Goal: Task Accomplishment & Management: Use online tool/utility

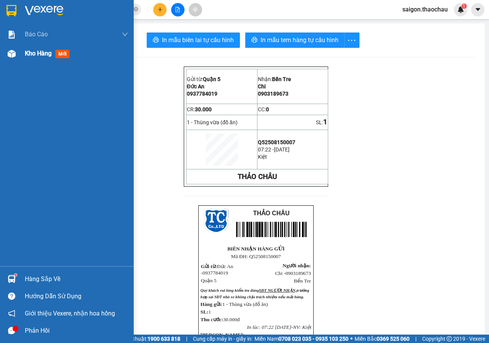
click at [12, 47] on div at bounding box center [11, 53] width 13 height 13
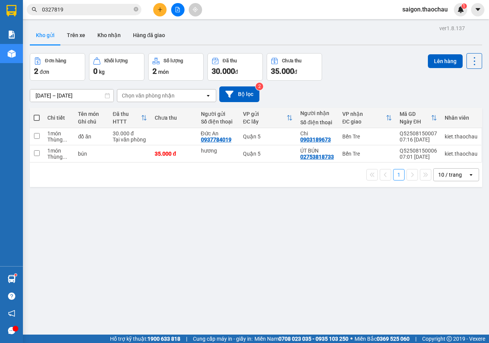
click at [188, 3] on div at bounding box center [177, 9] width 57 height 13
click at [38, 153] on input "checkbox" at bounding box center [37, 153] width 6 height 6
checkbox input "true"
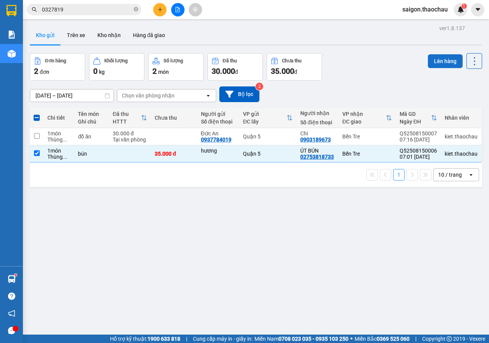
click at [433, 61] on button "Lên hàng" at bounding box center [445, 61] width 35 height 14
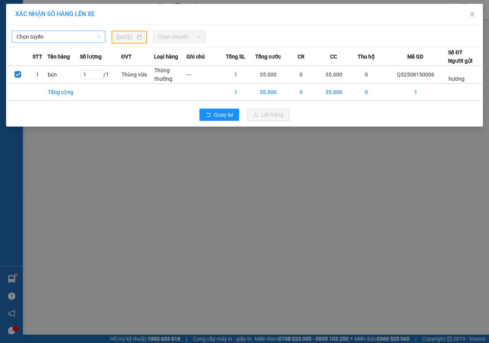
click at [67, 36] on span "Chọn tuyến" at bounding box center [58, 36] width 85 height 11
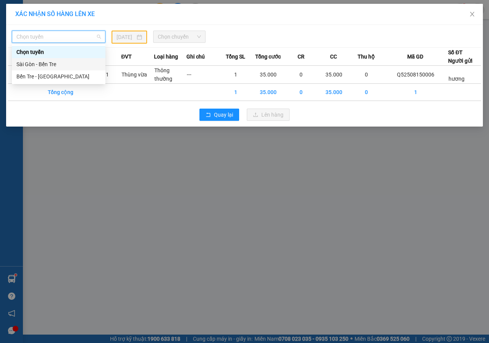
click at [49, 60] on div "Sài Gòn - Bến Tre" at bounding box center [58, 64] width 85 height 8
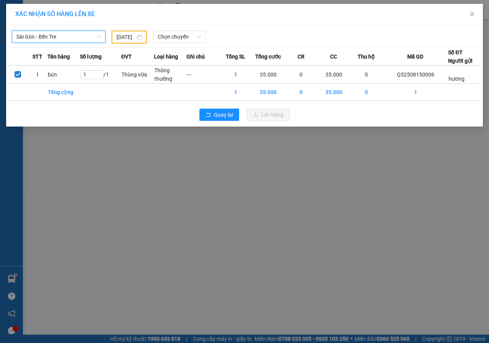
click at [131, 34] on input "[DATE]" at bounding box center [126, 37] width 19 height 8
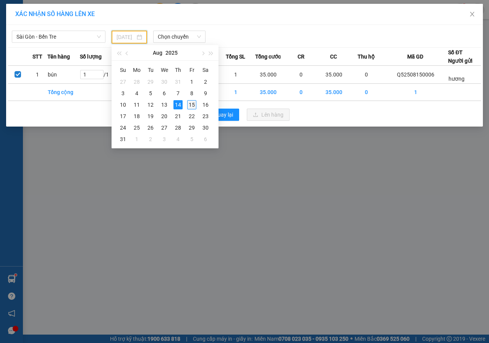
click at [193, 104] on div "15" at bounding box center [191, 104] width 9 height 9
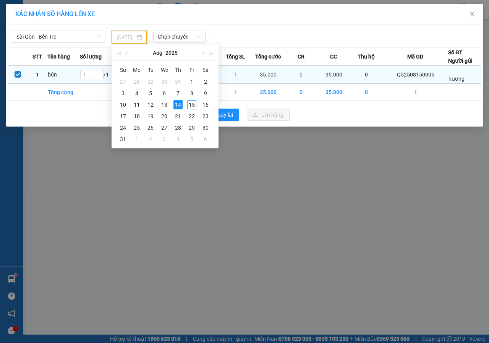
type input "[DATE]"
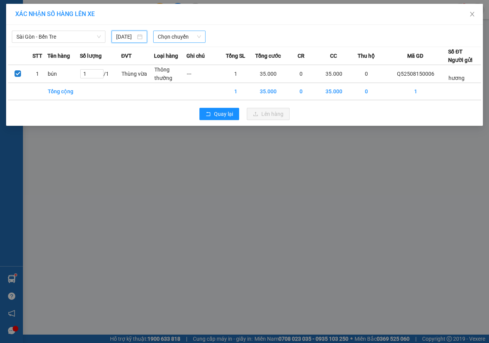
click at [176, 39] on span "Chọn chuyến" at bounding box center [179, 36] width 43 height 11
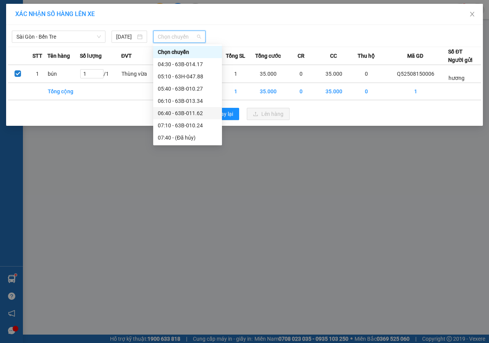
scroll to position [76, 0]
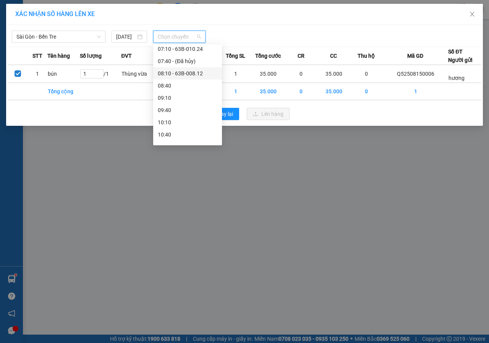
click at [183, 69] on div "08:10 - 63B-008.12" at bounding box center [187, 73] width 69 height 12
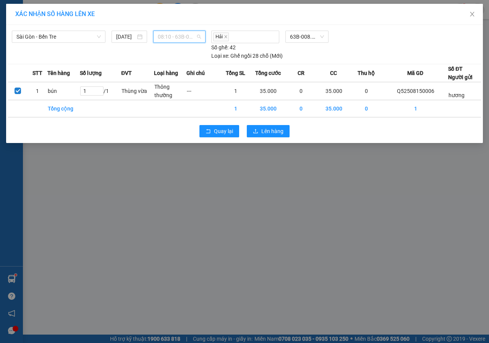
click at [174, 33] on span "08:10 - 63B-008.12" at bounding box center [179, 36] width 43 height 11
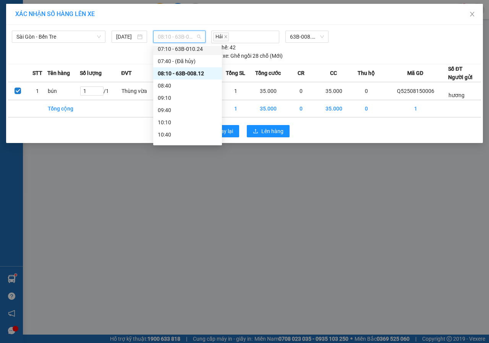
drag, startPoint x: 182, startPoint y: 45, endPoint x: 188, endPoint y: 49, distance: 6.4
click at [183, 45] on body "Kết quả tìm kiếm ( 3 ) Bộ lọc Mã ĐH Trạng thái Món hàng Tổng cước Chưa cước Ngư…" at bounding box center [244, 171] width 489 height 343
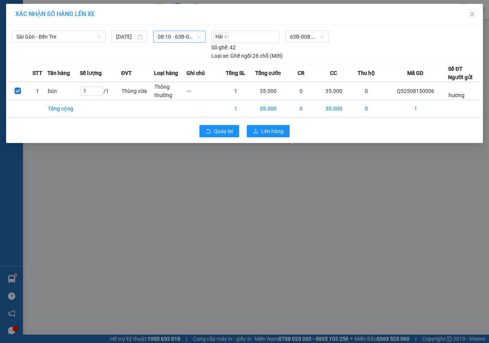
click at [184, 36] on span "08:10 - 63B-008.12" at bounding box center [179, 36] width 43 height 11
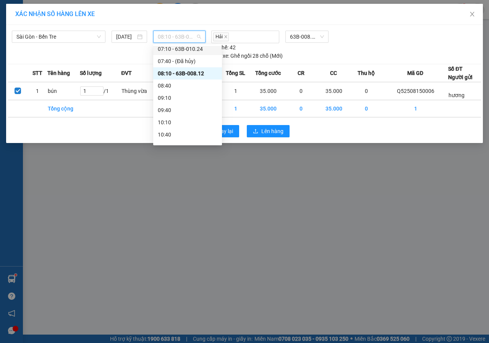
click at [189, 50] on div "07:10 - 63B-010.24" at bounding box center [188, 49] width 60 height 8
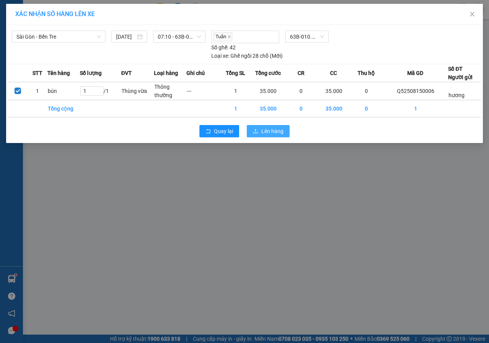
click at [263, 127] on span "Lên hàng" at bounding box center [273, 131] width 22 height 8
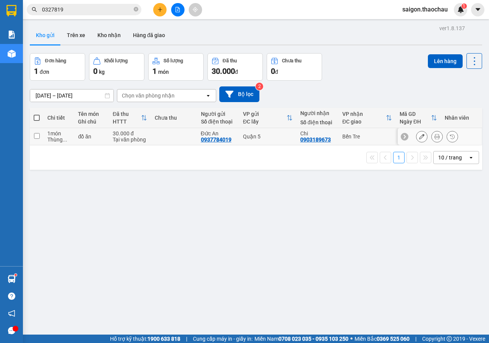
click at [37, 137] on input "checkbox" at bounding box center [37, 136] width 6 height 6
checkbox input "true"
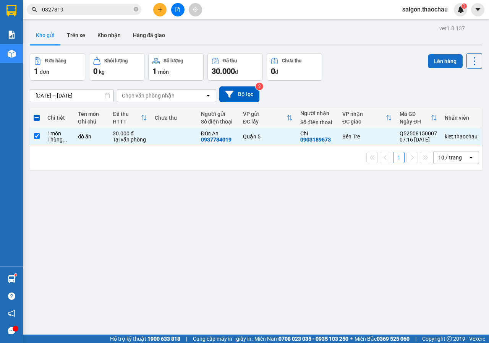
click at [442, 65] on button "Lên hàng" at bounding box center [445, 61] width 35 height 14
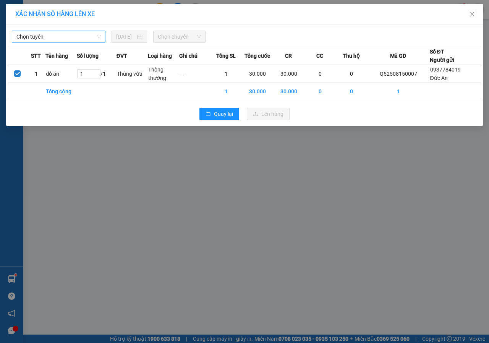
click at [42, 39] on span "Chọn tuyến" at bounding box center [58, 36] width 85 height 11
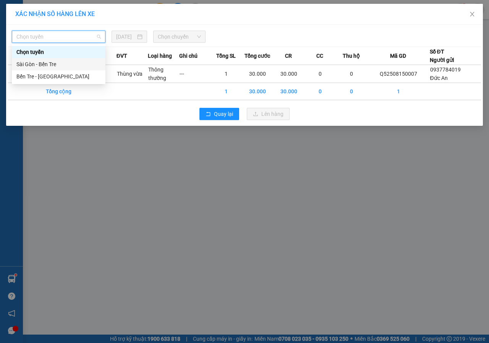
drag, startPoint x: 38, startPoint y: 61, endPoint x: 71, endPoint y: 60, distance: 32.9
click at [37, 62] on div "Sài Gòn - Bến Tre" at bounding box center [58, 64] width 85 height 8
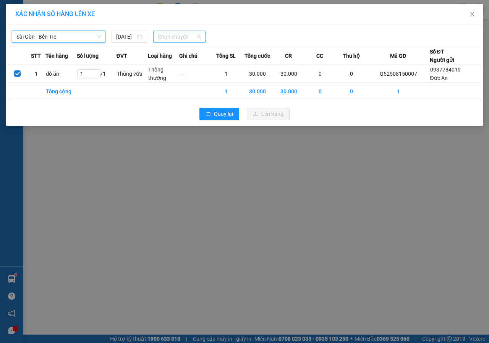
click at [179, 38] on span "Chọn chuyến" at bounding box center [179, 36] width 43 height 11
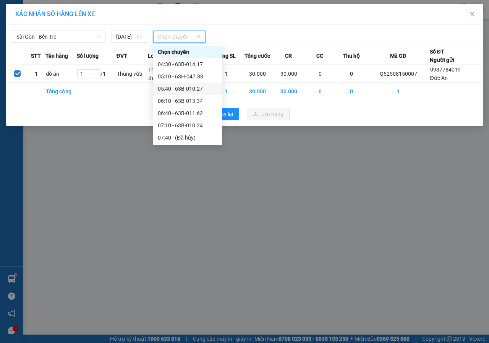
scroll to position [76, 0]
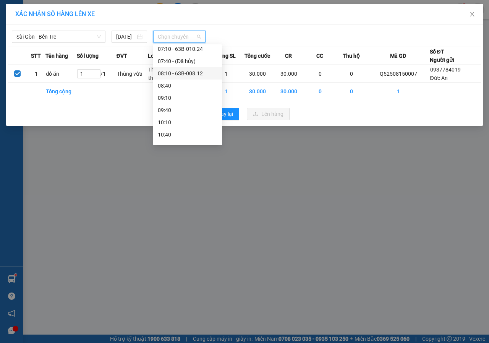
drag, startPoint x: 189, startPoint y: 71, endPoint x: 193, endPoint y: 73, distance: 5.3
click at [189, 71] on div "08:10 - 63B-008.12" at bounding box center [188, 73] width 60 height 8
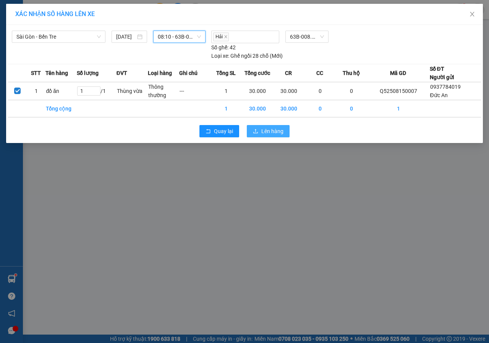
click at [267, 128] on span "Lên hàng" at bounding box center [273, 131] width 22 height 8
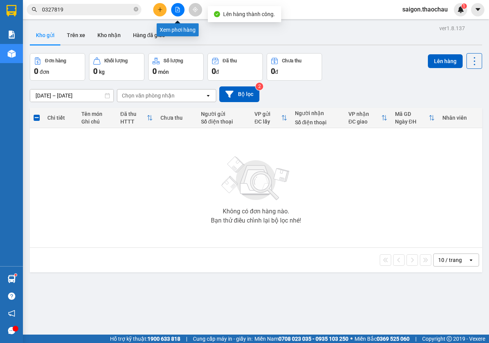
click at [179, 7] on icon "file-add" at bounding box center [177, 9] width 5 height 5
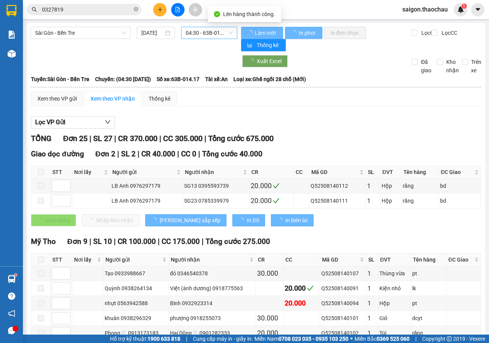
click at [192, 32] on span "04:30 - 63B-014.17" at bounding box center [209, 32] width 47 height 11
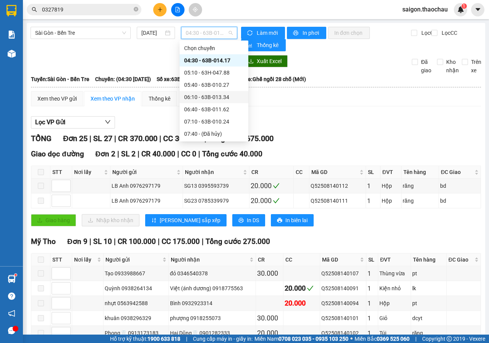
click at [202, 95] on div "06:10 - 63B-013.34" at bounding box center [214, 97] width 60 height 8
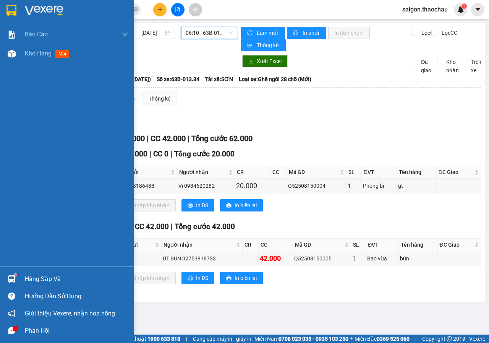
click at [28, 284] on div "Hàng sắp về" at bounding box center [76, 278] width 103 height 11
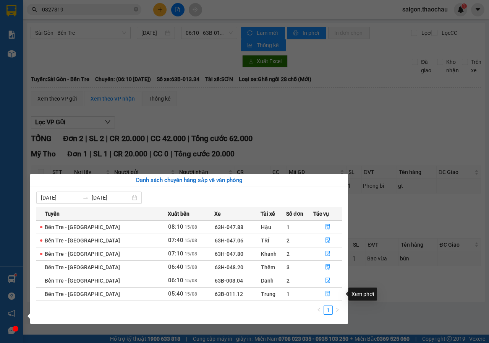
click at [325, 292] on icon "file-done" at bounding box center [327, 293] width 5 height 5
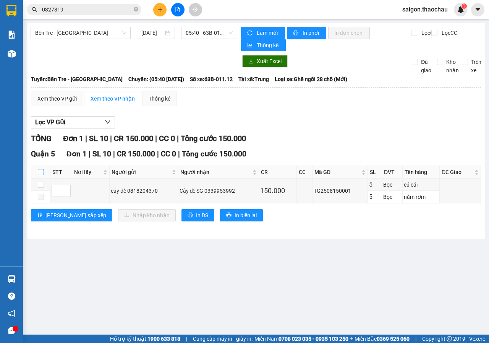
click at [42, 173] on input "checkbox" at bounding box center [41, 172] width 6 height 6
checkbox input "true"
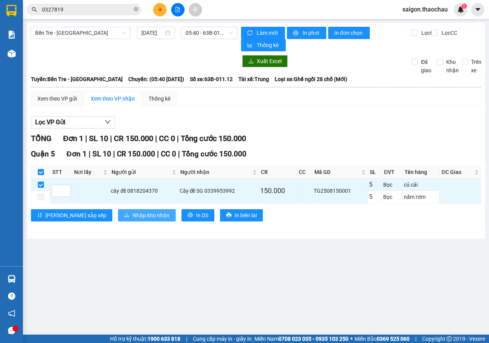
click at [124, 218] on icon "download" at bounding box center [126, 214] width 5 height 5
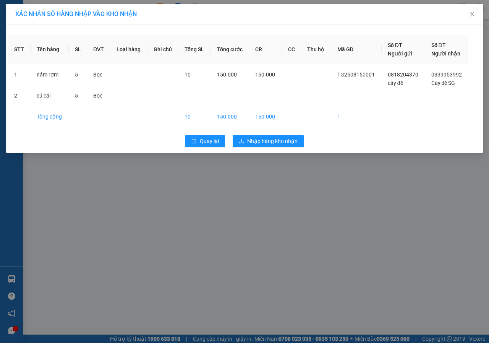
click at [252, 148] on div "Quay lại Nhập hàng kho nhận" at bounding box center [244, 141] width 473 height 20
drag, startPoint x: 257, startPoint y: 143, endPoint x: 203, endPoint y: 196, distance: 75.4
click at [257, 142] on span "Nhập hàng kho nhận" at bounding box center [272, 141] width 50 height 8
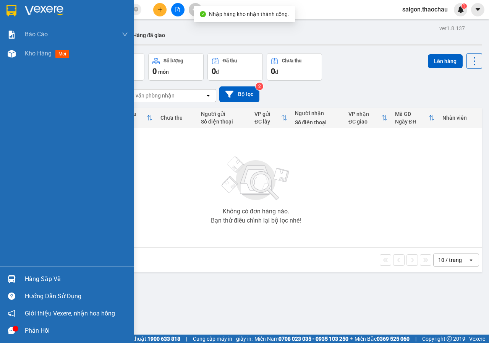
click at [9, 279] on img at bounding box center [12, 279] width 8 height 8
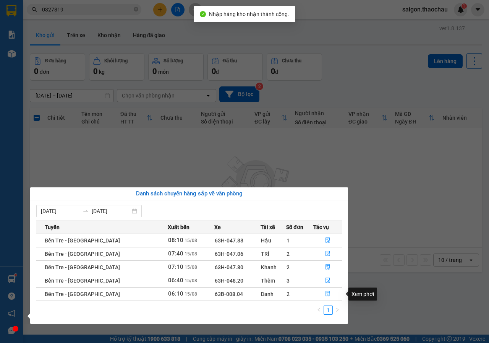
click at [325, 291] on icon "file-done" at bounding box center [327, 293] width 5 height 5
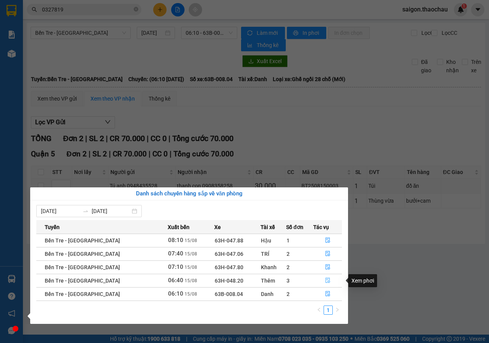
click at [325, 282] on icon "file-done" at bounding box center [327, 280] width 5 height 5
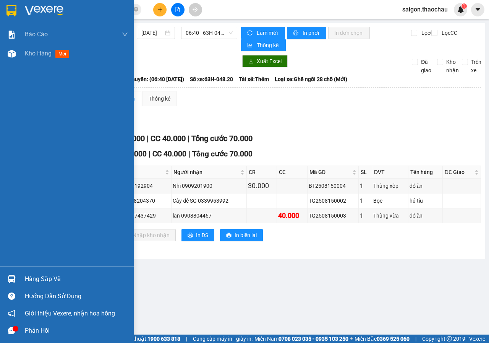
click at [47, 276] on div "Hàng sắp về" at bounding box center [76, 278] width 103 height 11
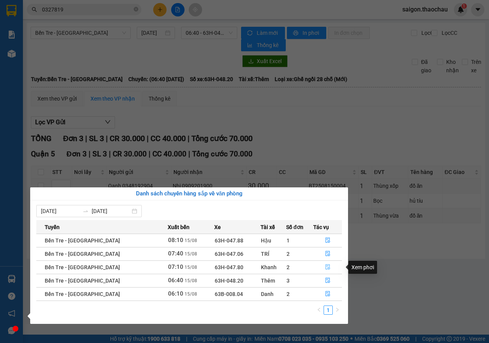
click at [322, 263] on button "button" at bounding box center [328, 267] width 28 height 12
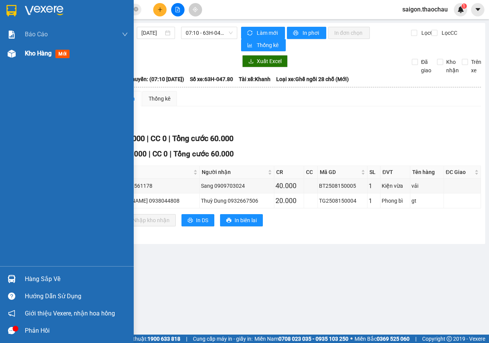
click at [28, 55] on span "Kho hàng" at bounding box center [38, 53] width 27 height 7
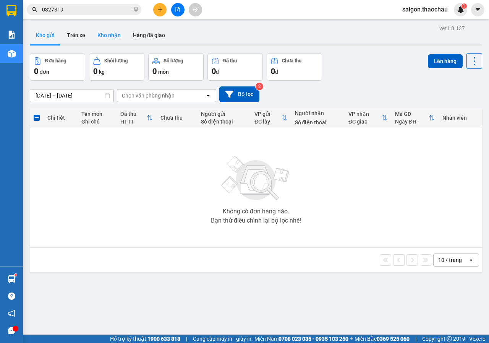
click at [107, 37] on button "Kho nhận" at bounding box center [109, 35] width 36 height 18
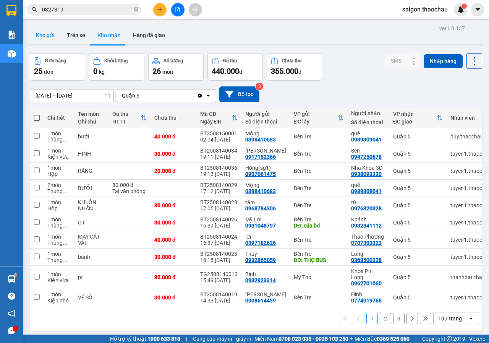
click at [47, 41] on button "Kho gửi" at bounding box center [45, 35] width 31 height 18
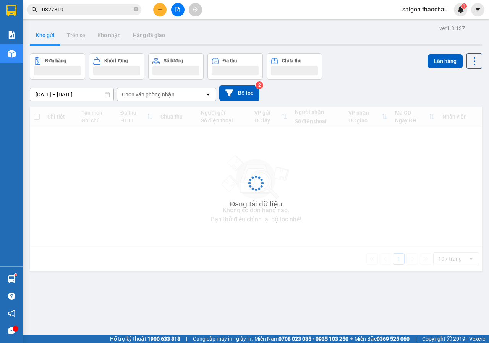
click at [47, 41] on button "Kho gửi" at bounding box center [45, 35] width 31 height 18
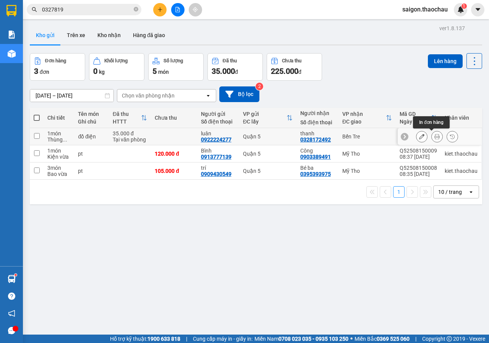
click at [435, 135] on icon at bounding box center [437, 136] width 5 height 5
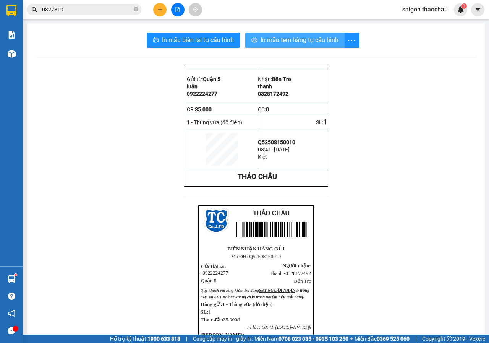
click at [313, 46] on button "In mẫu tem hàng tự cấu hình" at bounding box center [294, 40] width 99 height 15
click at [389, 240] on div "Gửi từ: Quận 5 luân 0922224277 Nhận: Bến Tre thanh 0328172492 CR: 35.000 CC:…" at bounding box center [256, 277] width 440 height 421
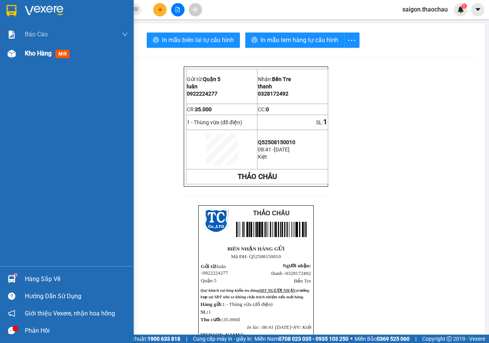
click at [20, 56] on div "Kho hàng mới" at bounding box center [67, 53] width 134 height 19
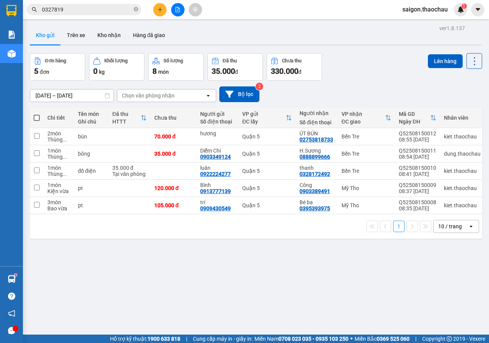
click at [36, 117] on span at bounding box center [37, 118] width 6 height 6
click at [37, 114] on input "checkbox" at bounding box center [37, 114] width 0 height 0
checkbox input "true"
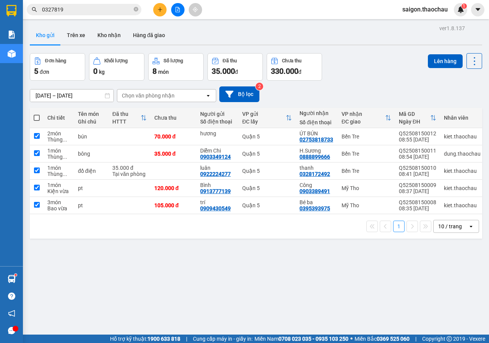
checkbox input "true"
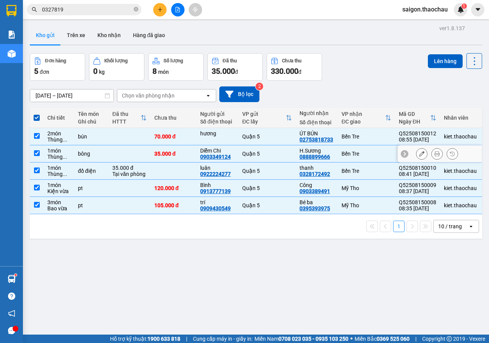
click at [39, 153] on input "checkbox" at bounding box center [37, 153] width 6 height 6
checkbox input "false"
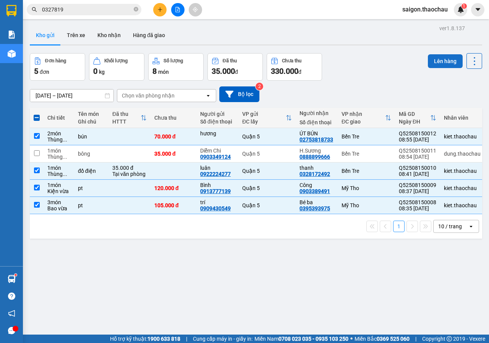
click at [436, 62] on button "Lên hàng" at bounding box center [445, 61] width 35 height 14
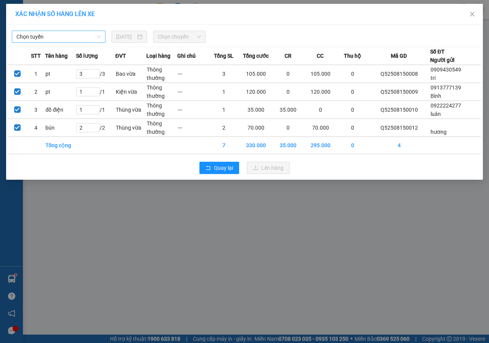
click at [75, 42] on span "Chọn tuyến" at bounding box center [58, 36] width 85 height 11
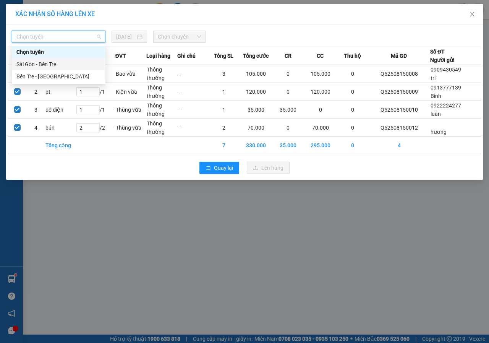
click at [58, 66] on div "Sài Gòn - Bến Tre" at bounding box center [58, 64] width 85 height 8
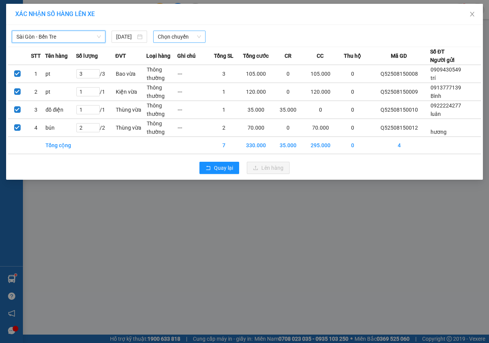
drag, startPoint x: 178, startPoint y: 36, endPoint x: 172, endPoint y: 42, distance: 8.7
click at [178, 37] on span "Chọn chuyến" at bounding box center [179, 36] width 43 height 11
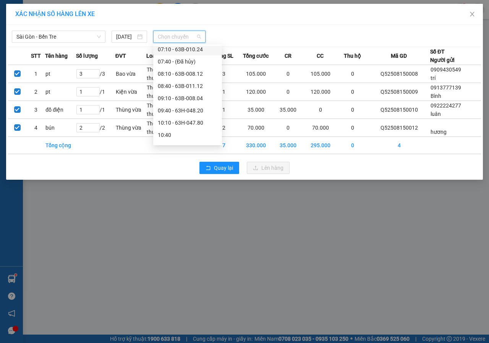
scroll to position [76, 0]
click at [177, 84] on div "08:40 - 63B-011.12" at bounding box center [188, 85] width 60 height 8
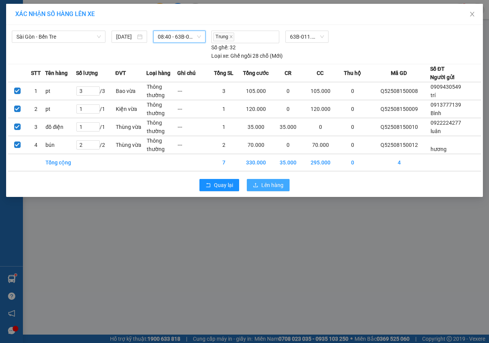
click at [274, 188] on span "Lên hàng" at bounding box center [273, 185] width 22 height 8
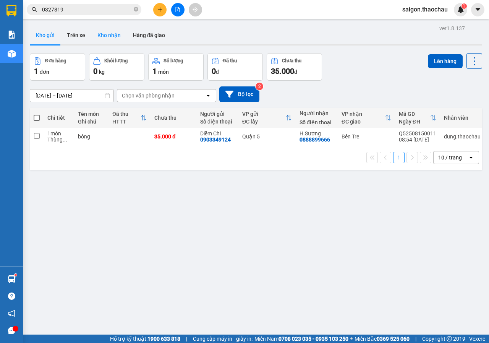
click at [114, 31] on button "Kho nhận" at bounding box center [109, 35] width 36 height 18
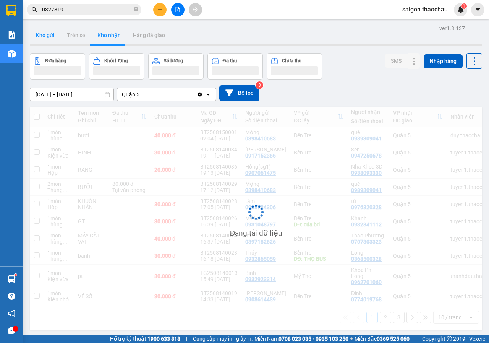
click at [53, 40] on button "Kho gửi" at bounding box center [45, 35] width 31 height 18
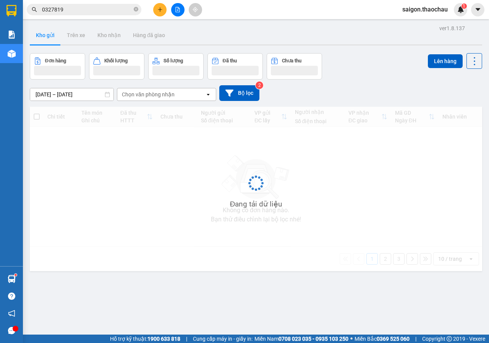
click at [53, 40] on button "Kho gửi" at bounding box center [45, 35] width 31 height 18
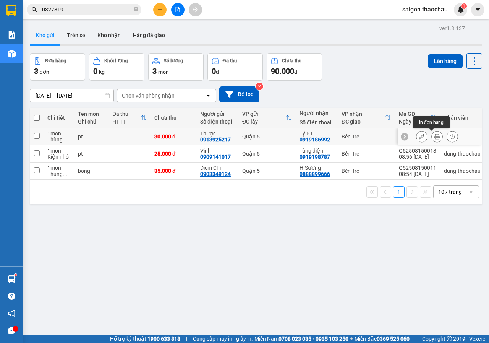
click at [432, 137] on button at bounding box center [437, 136] width 11 height 13
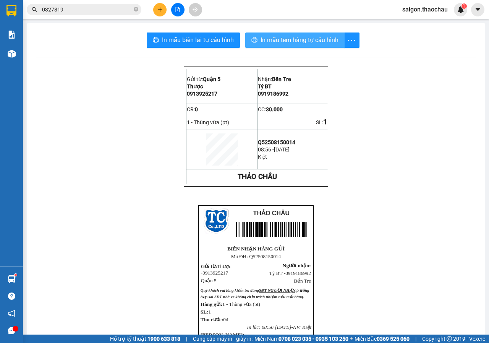
click at [270, 39] on span "In mẫu tem hàng tự cấu hình" at bounding box center [300, 40] width 78 height 10
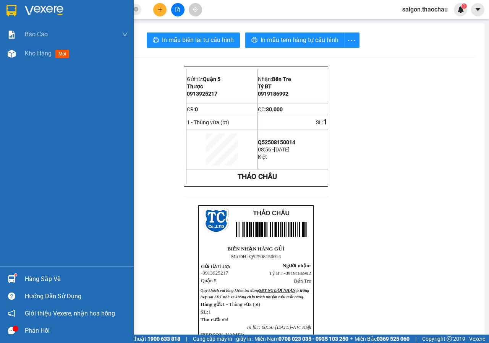
click at [23, 278] on div "Hàng sắp về" at bounding box center [67, 278] width 134 height 17
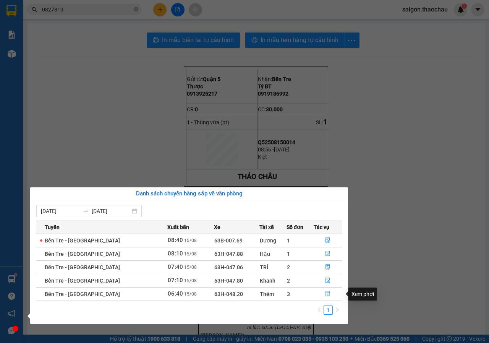
click at [329, 294] on button "button" at bounding box center [328, 294] width 28 height 12
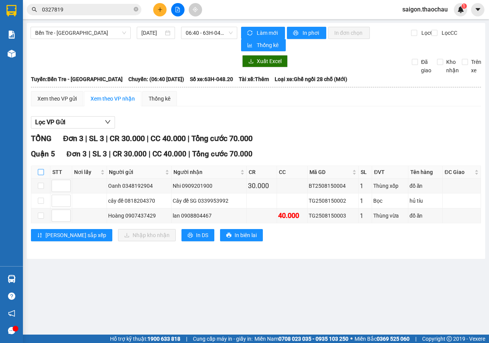
click at [43, 176] on label at bounding box center [41, 172] width 6 height 8
click at [43, 175] on input "checkbox" at bounding box center [41, 172] width 6 height 6
checkbox input "true"
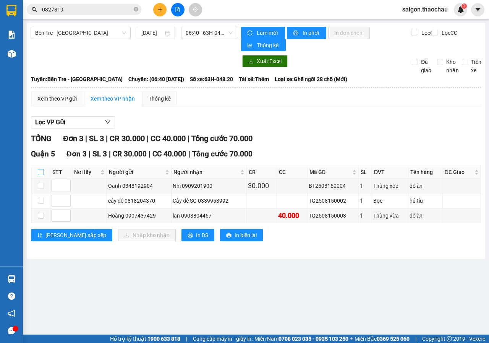
checkbox input "true"
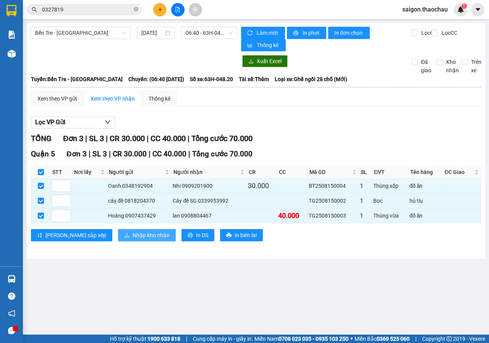
click at [133, 237] on span "Nhập kho nhận" at bounding box center [151, 235] width 37 height 8
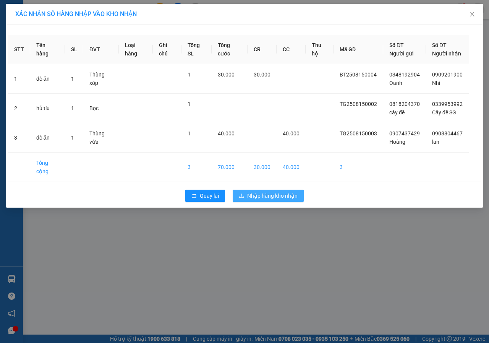
click at [289, 200] on span "Nhập hàng kho nhận" at bounding box center [272, 196] width 50 height 8
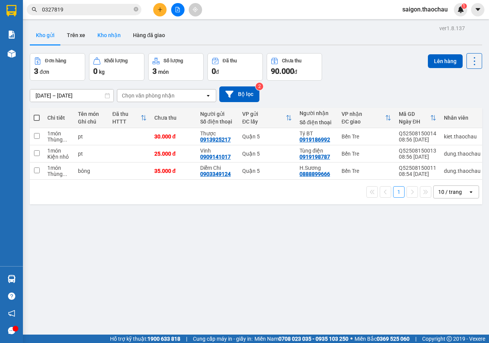
click at [116, 37] on button "Kho nhận" at bounding box center [109, 35] width 36 height 18
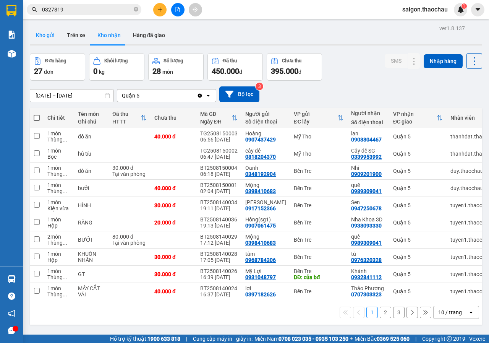
drag, startPoint x: 38, startPoint y: 32, endPoint x: 61, endPoint y: 33, distance: 23.0
click at [38, 31] on button "Kho gửi" at bounding box center [45, 35] width 31 height 18
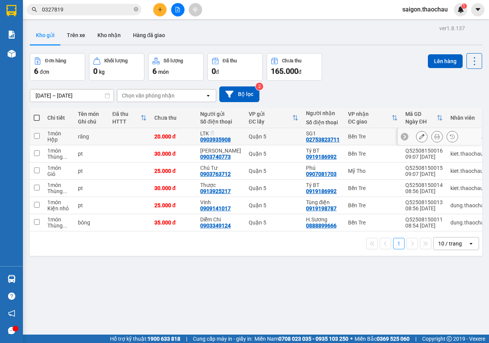
click at [435, 135] on icon at bounding box center [437, 136] width 5 height 5
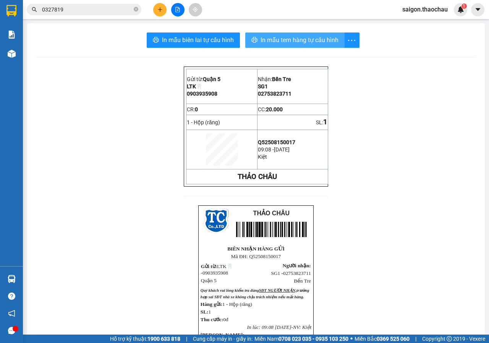
click at [295, 43] on span "In mẫu tem hàng tự cấu hình" at bounding box center [300, 40] width 78 height 10
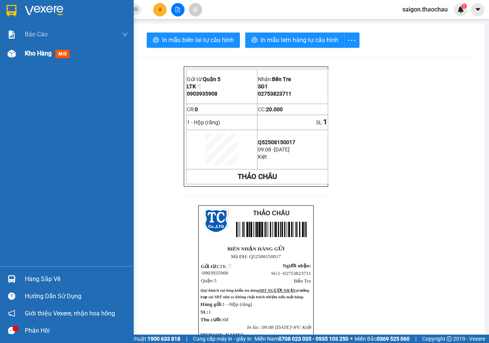
click at [28, 56] on span "Kho hàng" at bounding box center [38, 53] width 27 height 7
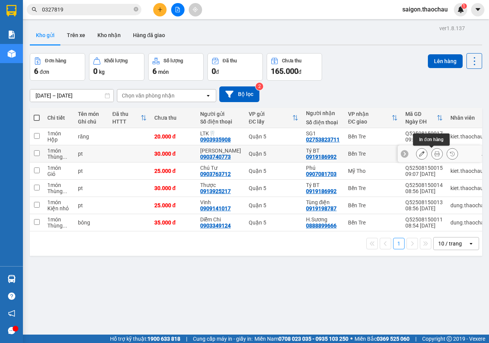
click at [435, 156] on icon at bounding box center [437, 153] width 5 height 5
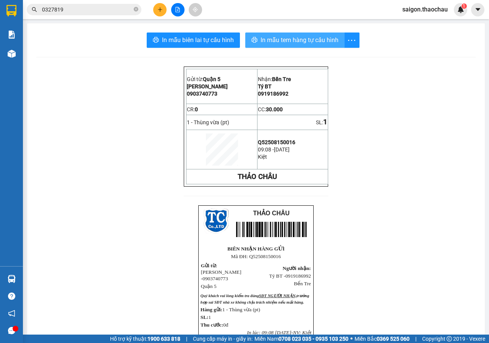
click at [254, 36] on button "In mẫu tem hàng tự cấu hình" at bounding box center [294, 40] width 99 height 15
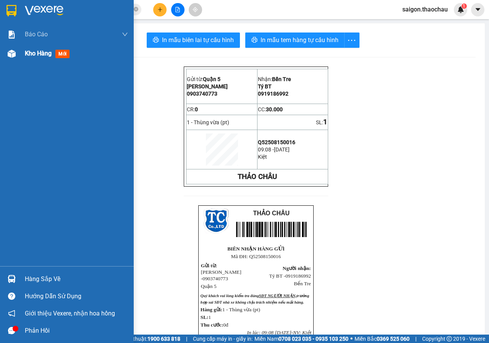
click at [20, 51] on div "Kho hàng mới" at bounding box center [67, 53] width 134 height 19
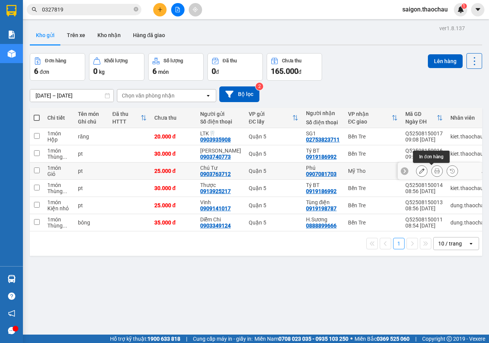
click at [432, 172] on button at bounding box center [437, 170] width 11 height 13
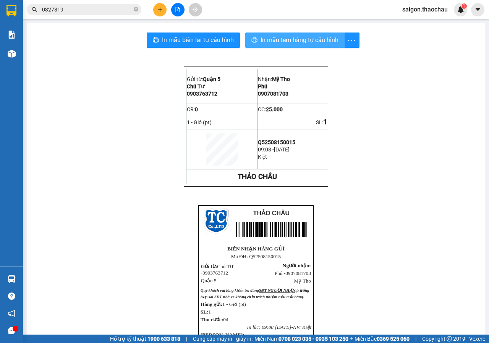
click at [273, 40] on span "In mẫu tem hàng tự cấu hình" at bounding box center [300, 40] width 78 height 10
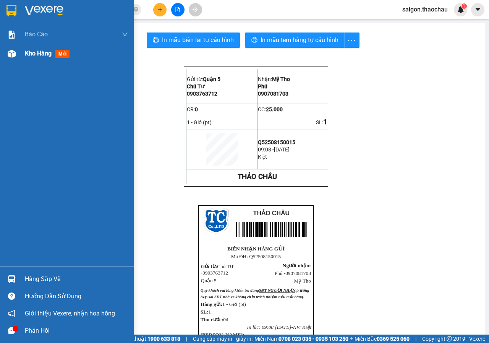
click at [6, 53] on div at bounding box center [11, 53] width 13 height 13
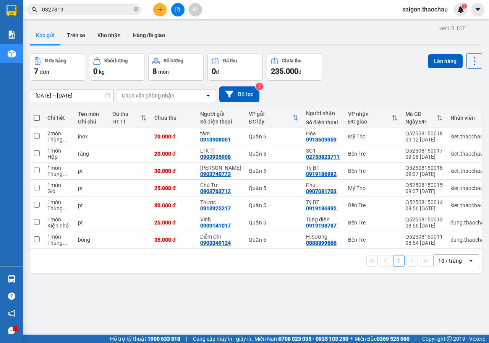
click at [38, 113] on th at bounding box center [37, 118] width 14 height 20
click at [37, 118] on span at bounding box center [37, 118] width 6 height 6
click at [37, 114] on input "checkbox" at bounding box center [37, 114] width 0 height 0
checkbox input "true"
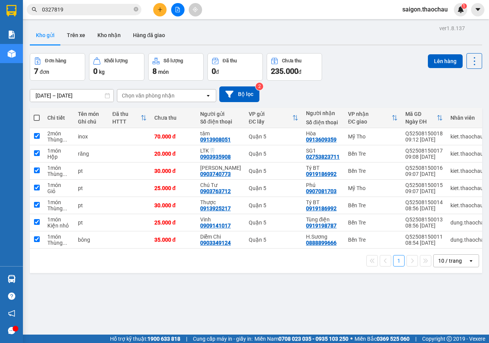
checkbox input "true"
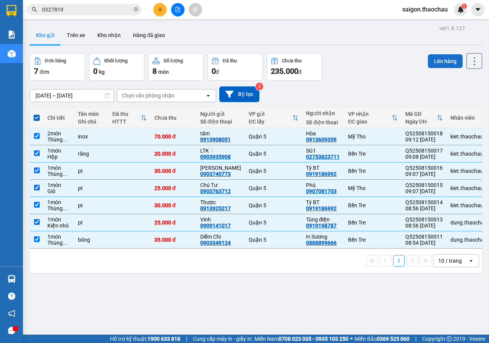
click at [436, 55] on button "Lên hàng" at bounding box center [445, 61] width 35 height 14
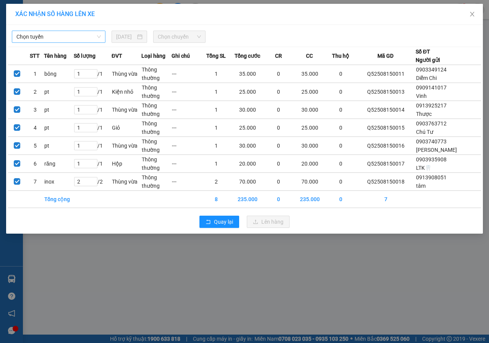
click at [87, 34] on span "Chọn tuyến" at bounding box center [58, 36] width 85 height 11
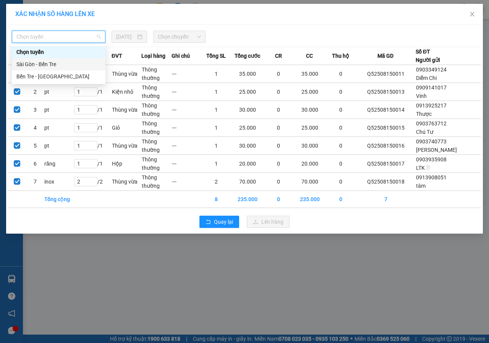
click at [50, 65] on div "Sài Gòn - Bến Tre" at bounding box center [58, 64] width 85 height 8
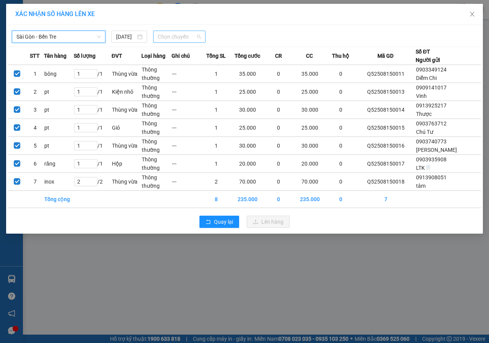
click at [174, 40] on span "Chọn chuyến" at bounding box center [179, 36] width 43 height 11
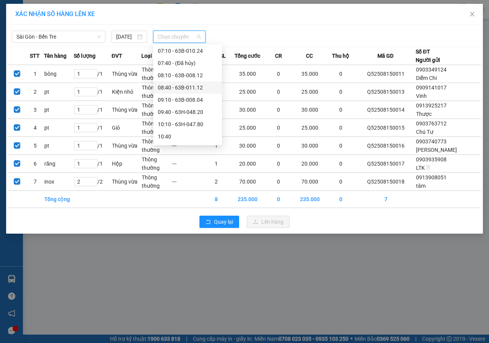
scroll to position [76, 0]
click at [183, 99] on div "09:10 - 63B-008.04" at bounding box center [188, 98] width 60 height 8
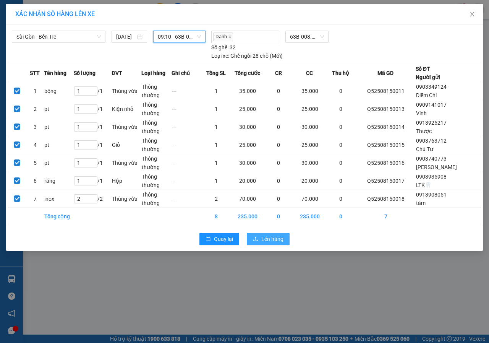
click at [274, 236] on span "Lên hàng" at bounding box center [273, 239] width 22 height 8
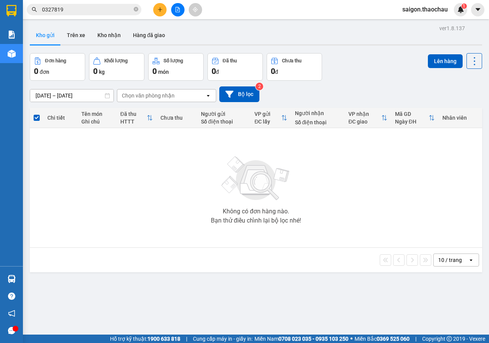
click at [101, 29] on button "Kho nhận" at bounding box center [109, 35] width 36 height 18
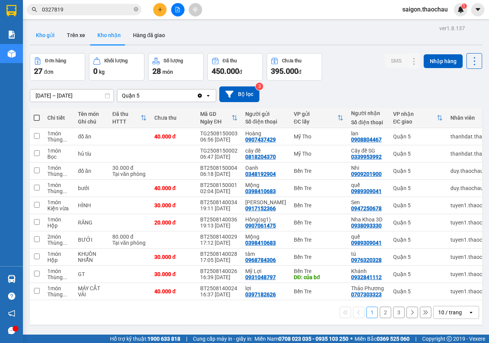
click at [51, 38] on button "Kho gửi" at bounding box center [45, 35] width 31 height 18
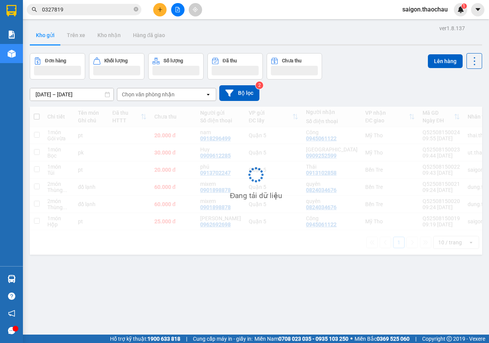
click at [51, 38] on button "Kho gửi" at bounding box center [45, 35] width 31 height 18
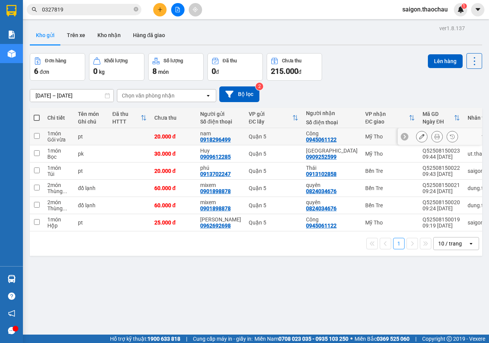
click at [426, 135] on div at bounding box center [437, 136] width 42 height 11
click at [432, 136] on button at bounding box center [437, 136] width 11 height 13
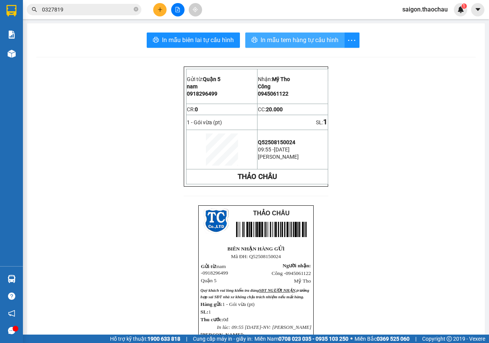
click at [297, 41] on span "In mẫu tem hàng tự cấu hình" at bounding box center [300, 40] width 78 height 10
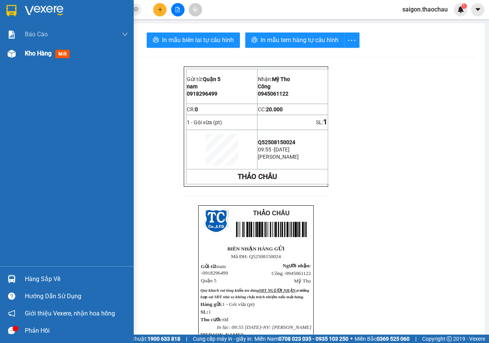
click at [8, 52] on img at bounding box center [12, 54] width 8 height 8
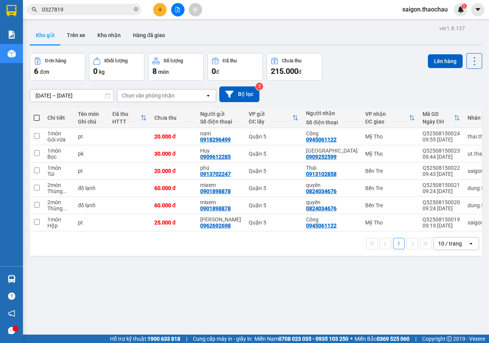
click at [37, 116] on span at bounding box center [37, 118] width 6 height 6
click at [37, 114] on input "checkbox" at bounding box center [37, 114] width 0 height 0
checkbox input "true"
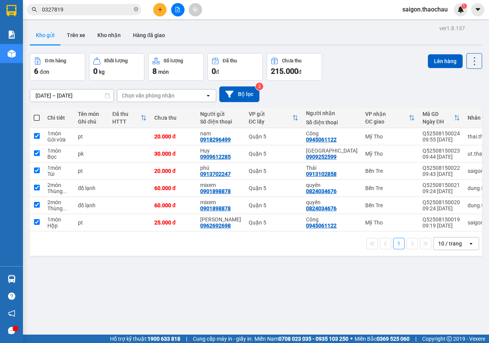
checkbox input "true"
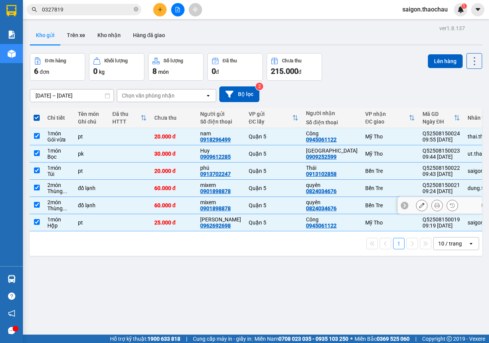
click at [35, 204] on input "checkbox" at bounding box center [37, 205] width 6 height 6
checkbox input "false"
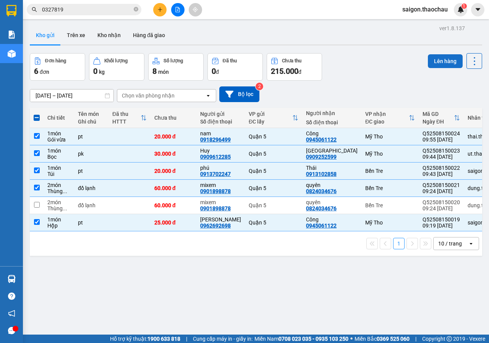
click at [439, 60] on button "Lên hàng" at bounding box center [445, 61] width 35 height 14
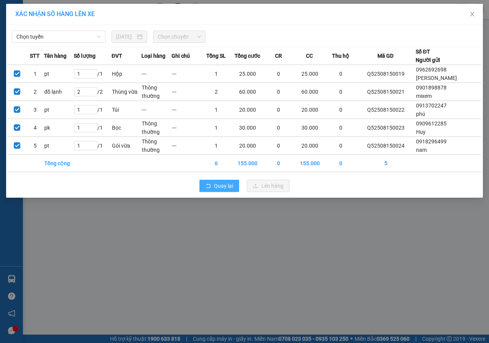
click at [228, 192] on button "Quay lại" at bounding box center [220, 186] width 40 height 12
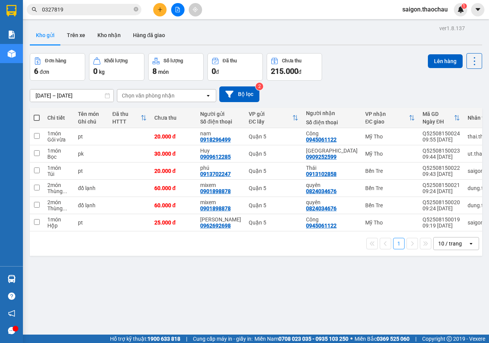
click at [36, 117] on span at bounding box center [37, 118] width 6 height 6
click at [37, 114] on input "checkbox" at bounding box center [37, 114] width 0 height 0
checkbox input "true"
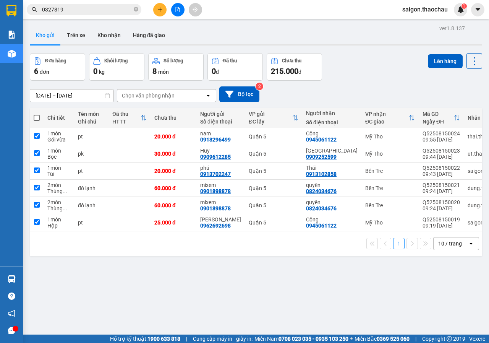
checkbox input "true"
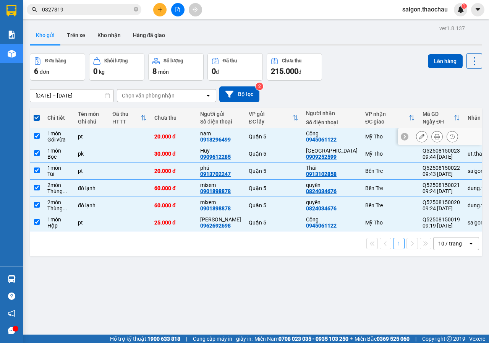
click at [34, 136] on input "checkbox" at bounding box center [37, 136] width 6 height 6
checkbox input "false"
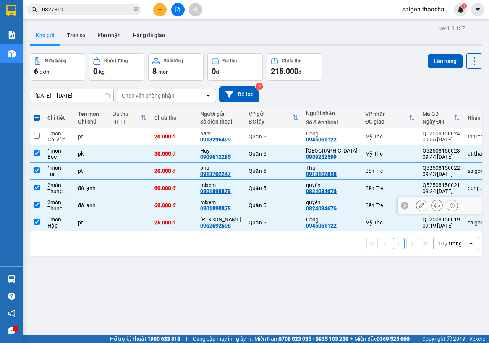
click at [35, 206] on input "checkbox" at bounding box center [37, 205] width 6 height 6
checkbox input "false"
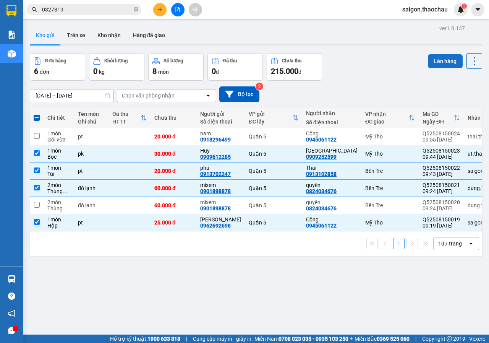
click at [433, 55] on button "Lên hàng" at bounding box center [445, 61] width 35 height 14
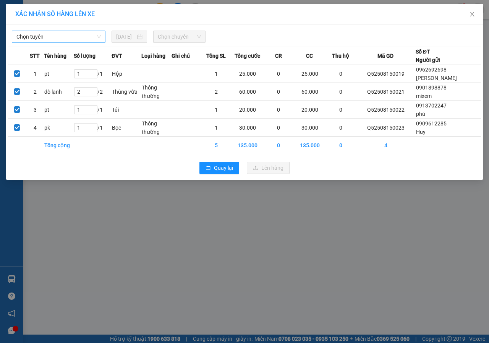
click at [72, 34] on span "Chọn tuyến" at bounding box center [58, 36] width 85 height 11
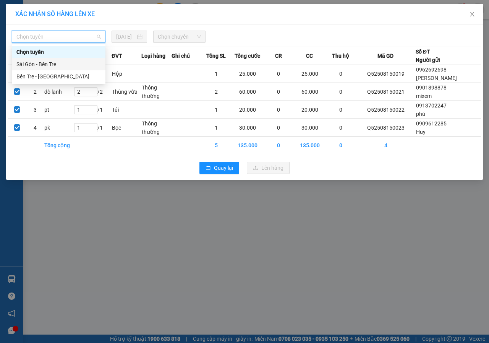
click at [48, 60] on div "Sài Gòn - Bến Tre" at bounding box center [58, 64] width 85 height 8
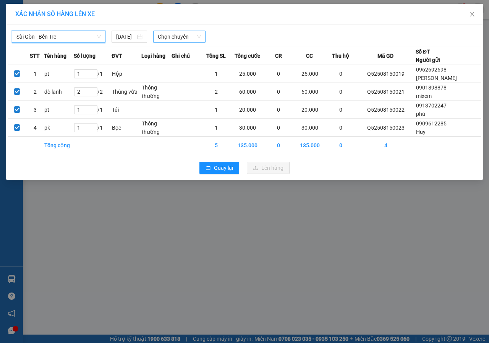
click at [186, 38] on span "Chọn chuyến" at bounding box center [179, 36] width 43 height 11
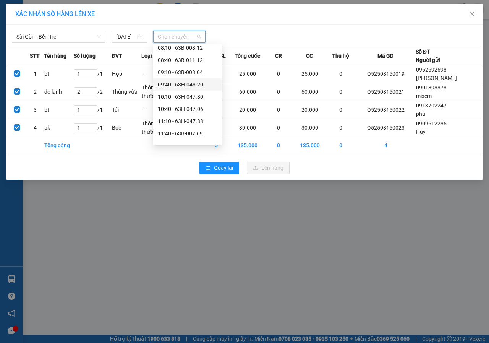
scroll to position [115, 0]
click at [190, 85] on div "10:10 - 63H-047.80" at bounding box center [188, 84] width 60 height 8
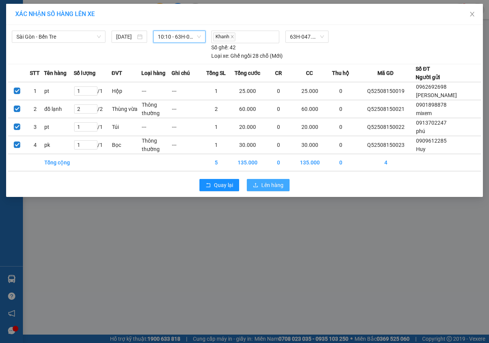
click at [257, 185] on icon "upload" at bounding box center [255, 184] width 5 height 5
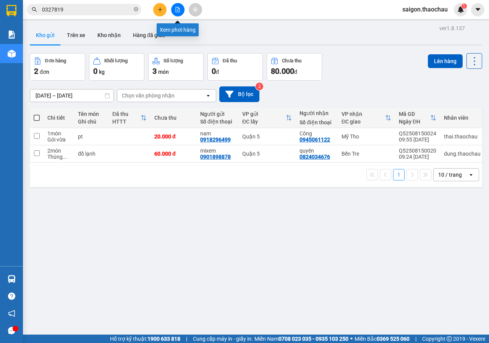
click at [178, 12] on icon "file-add" at bounding box center [178, 9] width 4 height 5
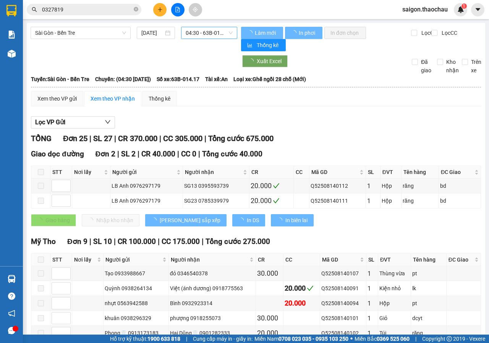
click at [198, 39] on div "[GEOGRAPHIC_DATA] - Bến Tre [DATE] 04:30 - 63B-014.17" at bounding box center [134, 39] width 207 height 24
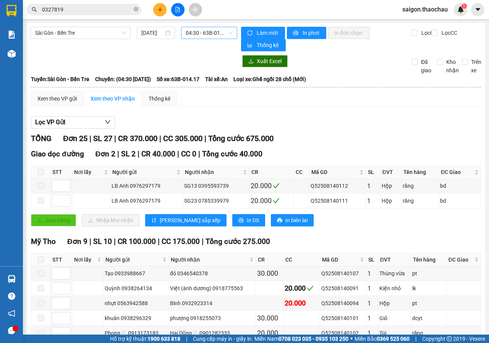
click at [200, 35] on span "04:30 - 63B-014.17" at bounding box center [209, 32] width 47 height 11
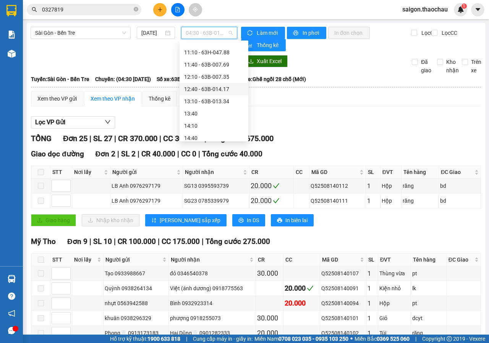
scroll to position [153, 0]
click at [207, 44] on div "10:10 - 63H-047.80" at bounding box center [214, 42] width 60 height 8
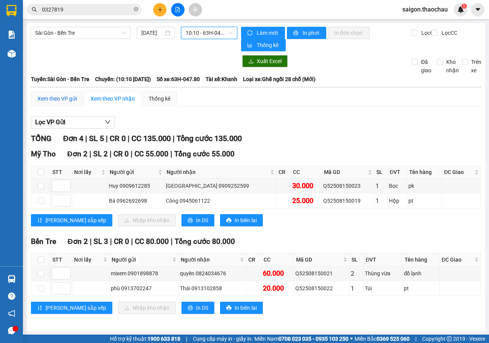
click at [44, 98] on div "Xem theo VP gửi" at bounding box center [56, 98] width 39 height 8
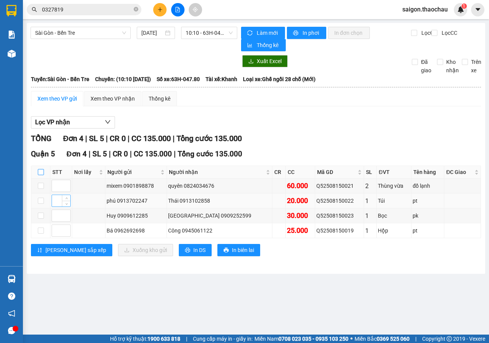
click at [41, 174] on input "checkbox" at bounding box center [41, 172] width 6 height 6
checkbox input "true"
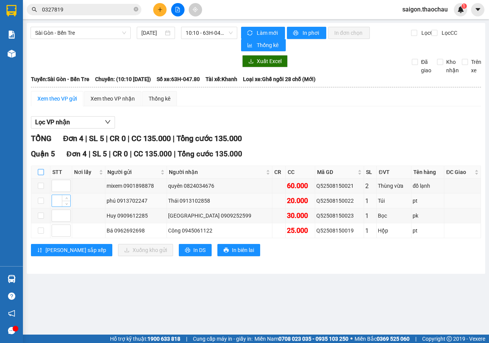
checkbox input "true"
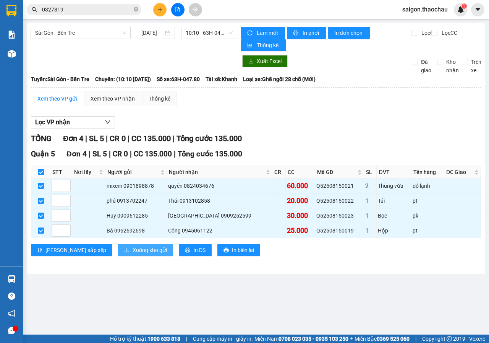
click at [133, 250] on span "Xuống kho gửi" at bounding box center [150, 250] width 34 height 8
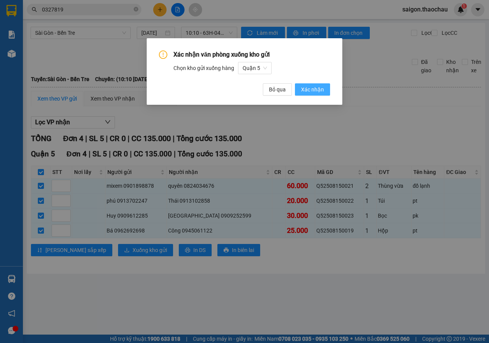
click at [303, 93] on span "Xác nhận" at bounding box center [312, 89] width 23 height 8
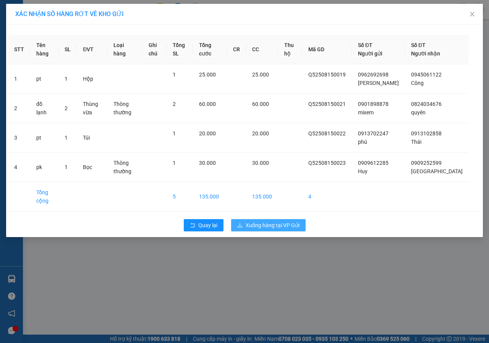
click at [261, 229] on span "Xuống hàng tại VP Gửi" at bounding box center [273, 225] width 54 height 8
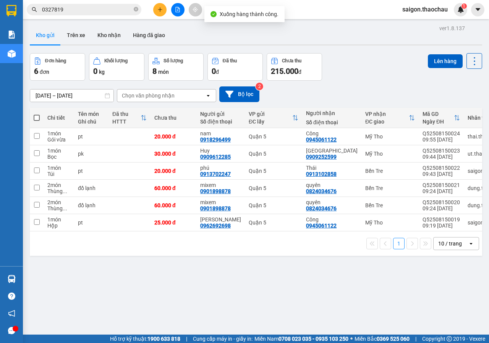
click at [39, 118] on span at bounding box center [37, 118] width 6 height 6
click at [37, 114] on input "checkbox" at bounding box center [37, 114] width 0 height 0
checkbox input "true"
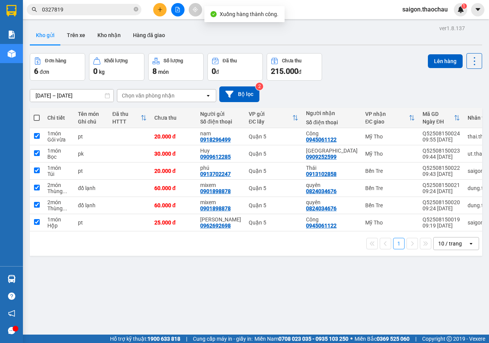
checkbox input "true"
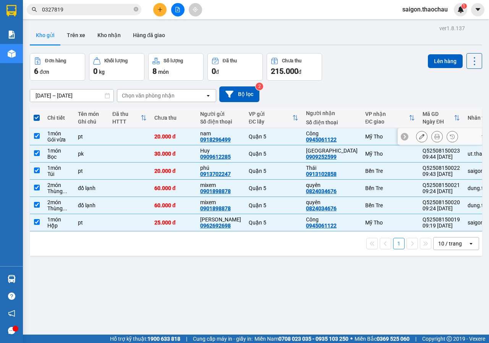
click at [37, 136] on input "checkbox" at bounding box center [37, 136] width 6 height 6
checkbox input "false"
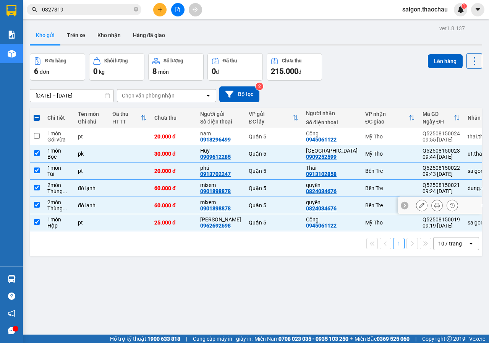
click at [35, 204] on input "checkbox" at bounding box center [37, 205] width 6 height 6
checkbox input "false"
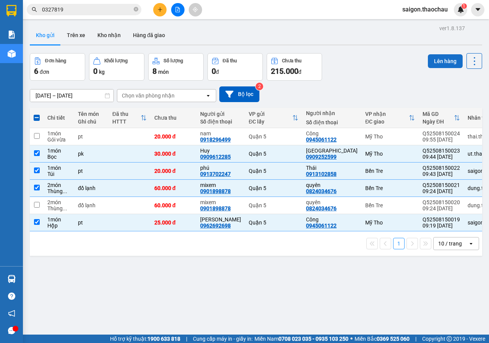
click at [440, 57] on button "Lên hàng" at bounding box center [445, 61] width 35 height 14
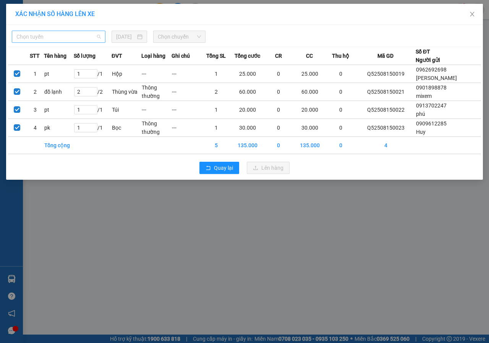
click at [90, 36] on span "Chọn tuyến" at bounding box center [58, 36] width 85 height 11
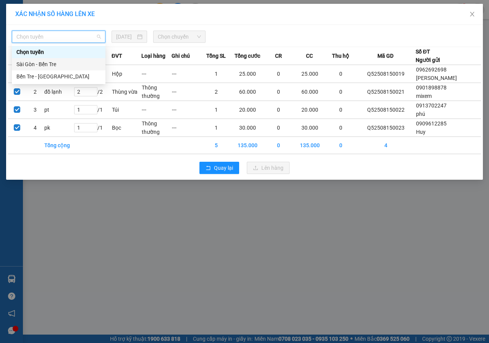
click at [60, 63] on div "Sài Gòn - Bến Tre" at bounding box center [58, 64] width 85 height 8
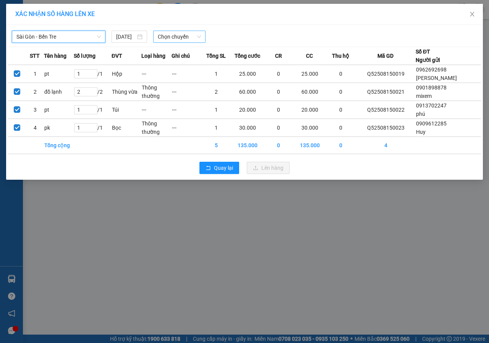
click at [191, 31] on span "Chọn chuyến" at bounding box center [179, 36] width 43 height 11
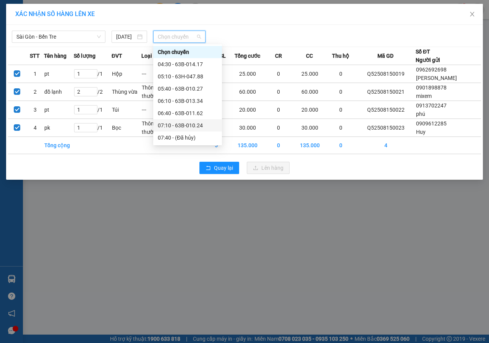
scroll to position [76, 0]
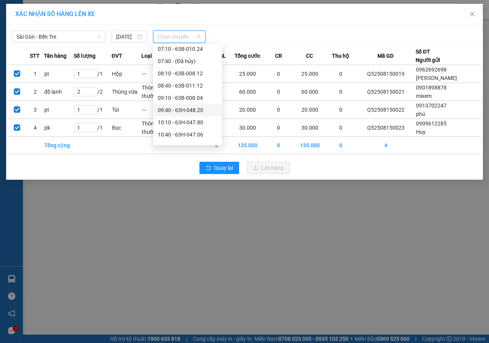
drag, startPoint x: 176, startPoint y: 109, endPoint x: 215, endPoint y: 139, distance: 49.2
click at [176, 109] on div "09:40 - 63H-048.20" at bounding box center [188, 110] width 60 height 8
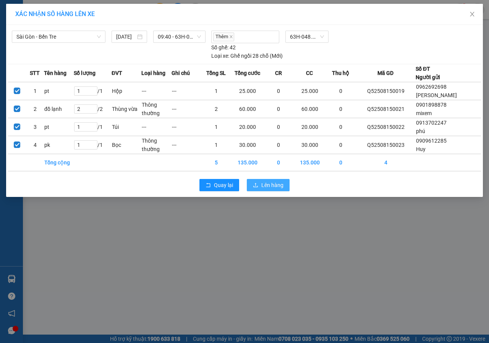
click at [267, 185] on span "Lên hàng" at bounding box center [273, 185] width 22 height 8
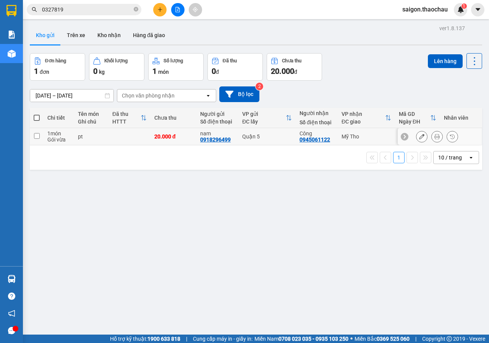
click at [36, 138] on input "checkbox" at bounding box center [37, 136] width 6 height 6
checkbox input "true"
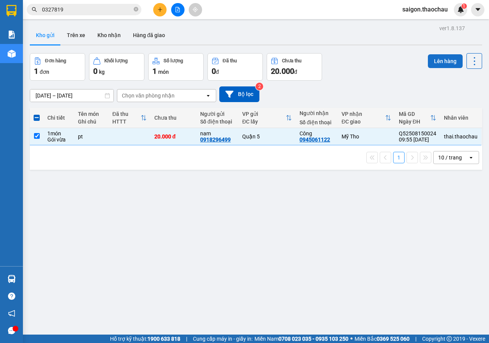
click at [440, 63] on button "Lên hàng" at bounding box center [445, 61] width 35 height 14
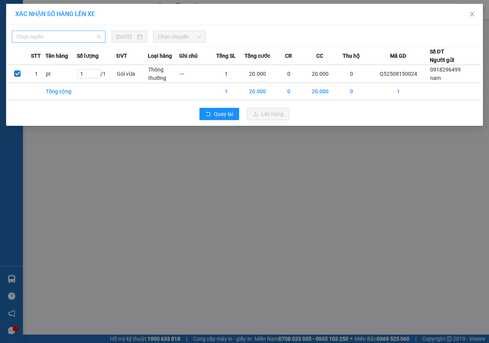
drag, startPoint x: 94, startPoint y: 39, endPoint x: 71, endPoint y: 57, distance: 28.6
click at [93, 39] on span "Chọn tuyến" at bounding box center [58, 36] width 85 height 11
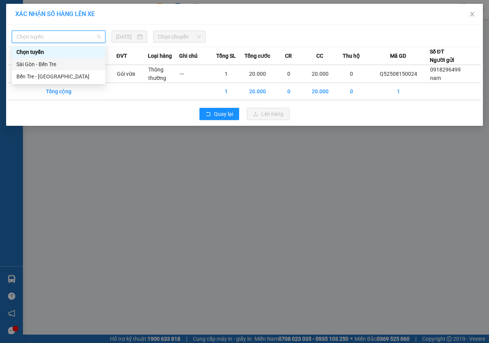
click at [61, 64] on div "Sài Gòn - Bến Tre" at bounding box center [58, 64] width 85 height 8
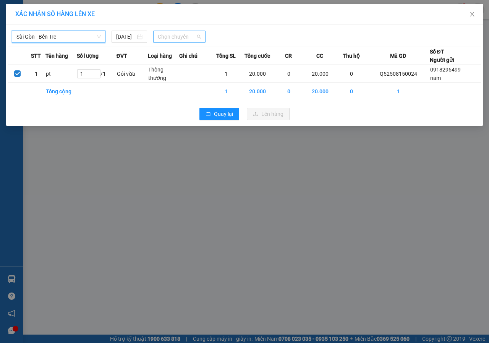
click at [185, 36] on span "Chọn chuyến" at bounding box center [179, 36] width 43 height 11
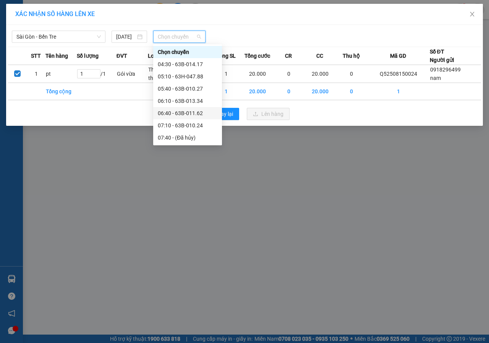
scroll to position [76, 0]
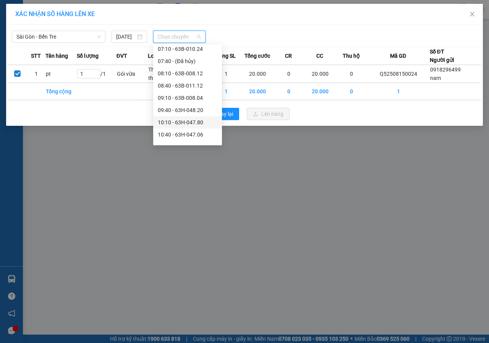
click at [173, 122] on div "10:10 - 63H-047.80" at bounding box center [188, 122] width 60 height 8
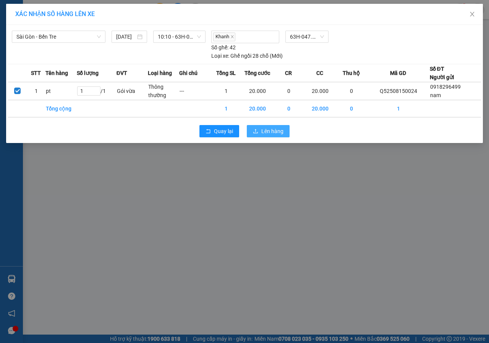
click at [262, 127] on span "Lên hàng" at bounding box center [273, 131] width 22 height 8
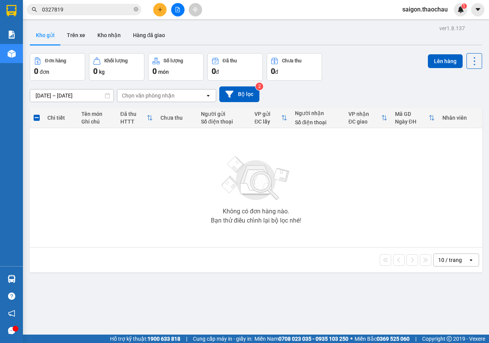
click at [120, 11] on input "0327819" at bounding box center [87, 9] width 90 height 8
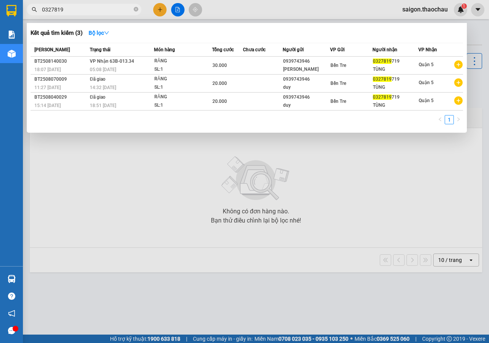
click at [120, 11] on input "0327819" at bounding box center [87, 9] width 90 height 8
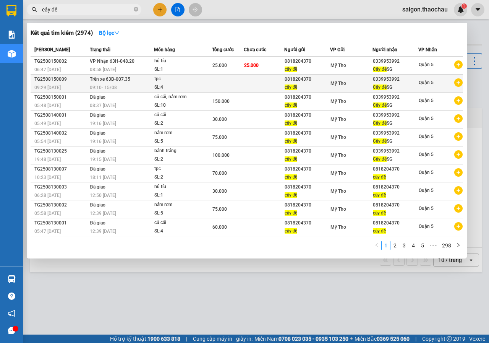
type input "cây đề"
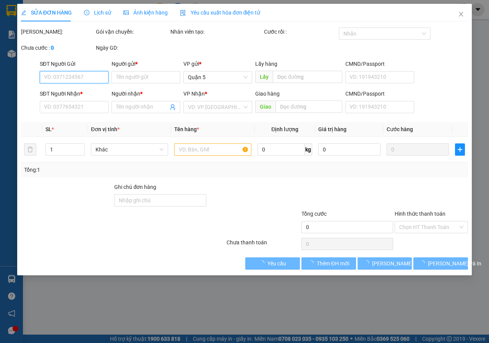
type input "0818204370"
type input "cây đề"
type input "0339953992"
type input "Cây đề SG"
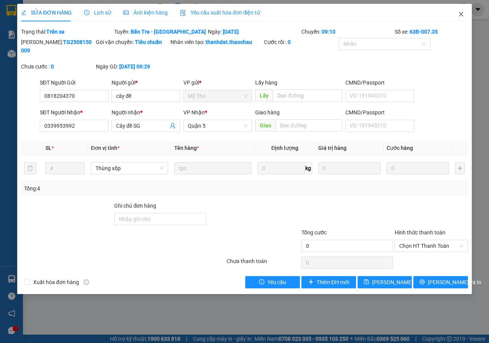
click at [463, 13] on icon "close" at bounding box center [462, 14] width 4 height 5
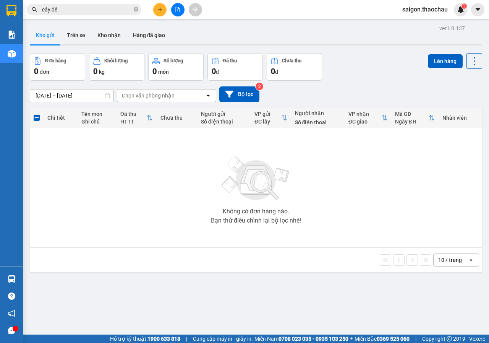
click at [71, 9] on input "cây đề" at bounding box center [87, 9] width 90 height 8
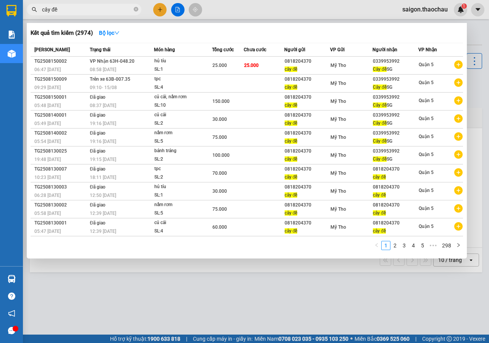
click at [335, 301] on div at bounding box center [244, 171] width 489 height 343
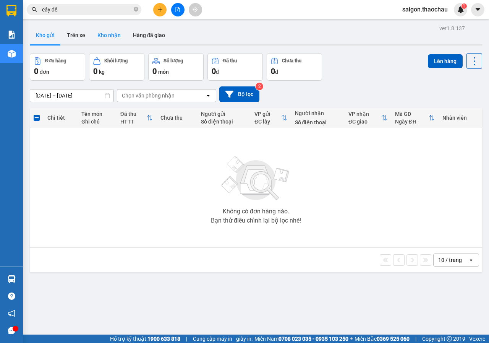
click at [97, 33] on button "Kho nhận" at bounding box center [109, 35] width 36 height 18
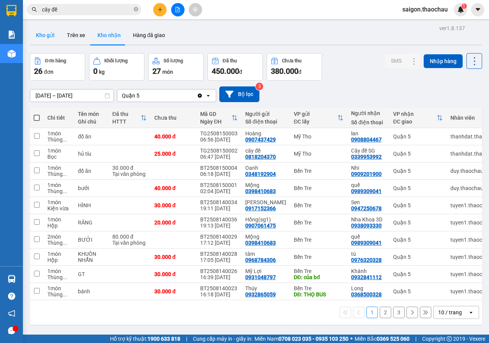
click at [46, 38] on button "Kho gửi" at bounding box center [45, 35] width 31 height 18
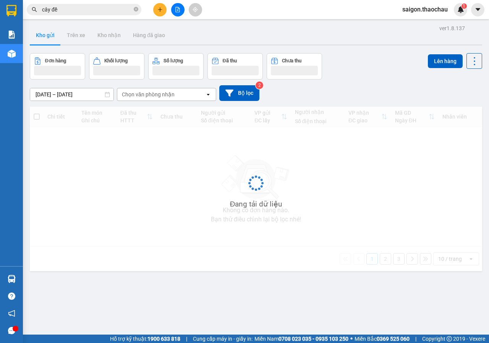
click at [46, 38] on button "Kho gửi" at bounding box center [45, 35] width 31 height 18
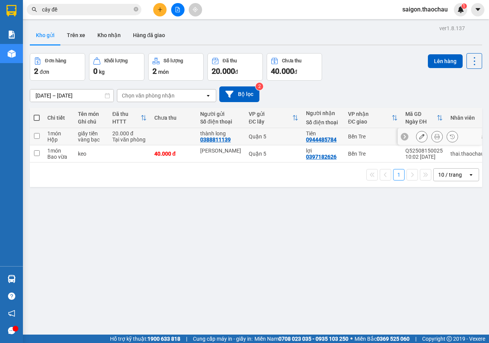
click at [435, 134] on icon at bounding box center [437, 136] width 5 height 5
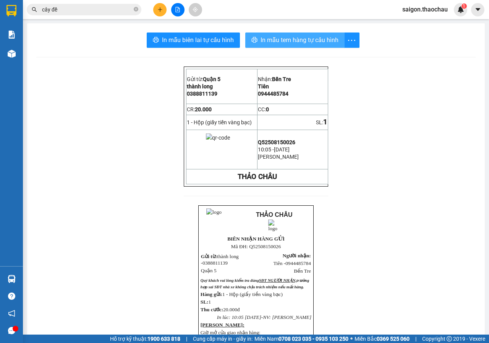
click at [313, 38] on span "In mẫu tem hàng tự cấu hình" at bounding box center [300, 40] width 78 height 10
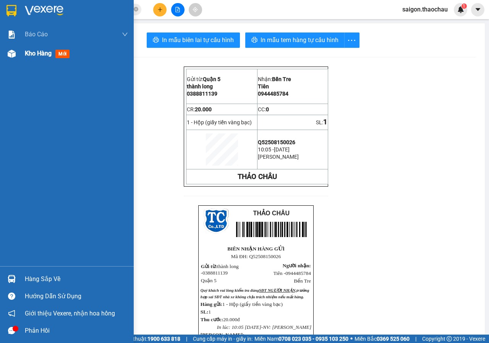
click at [18, 54] on div at bounding box center [11, 53] width 13 height 13
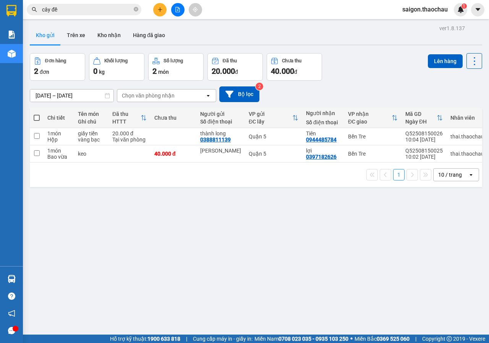
click at [178, 11] on icon "file-add" at bounding box center [177, 9] width 5 height 5
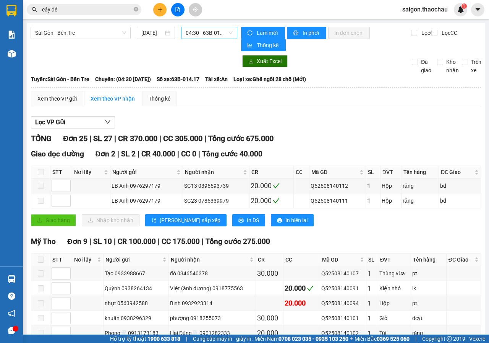
click at [206, 33] on span "04:30 - 63B-014.17" at bounding box center [209, 32] width 47 height 11
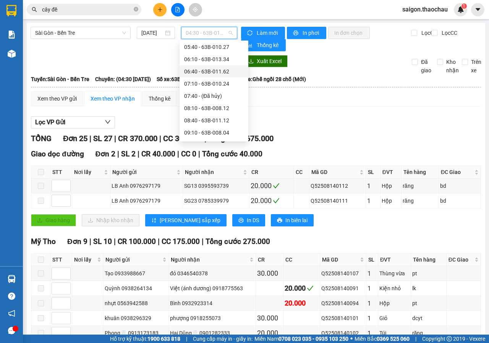
scroll to position [115, 0]
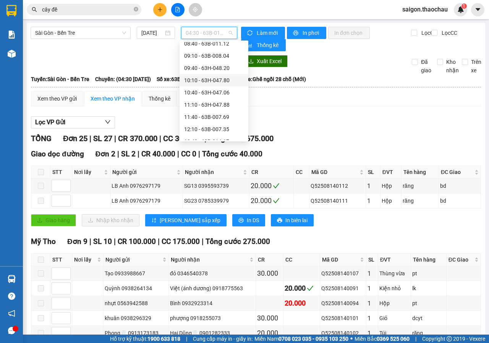
click at [204, 79] on div "10:10 - 63H-047.80" at bounding box center [214, 80] width 60 height 8
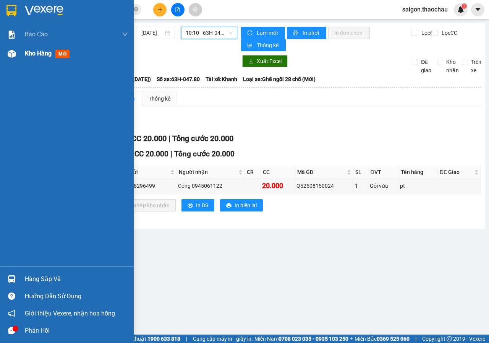
click at [12, 44] on div "Kho hàng mới" at bounding box center [67, 53] width 134 height 19
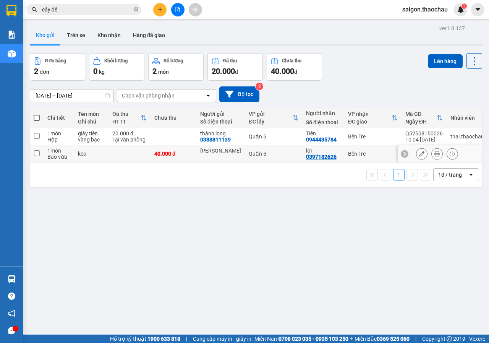
click at [432, 152] on button at bounding box center [437, 153] width 11 height 13
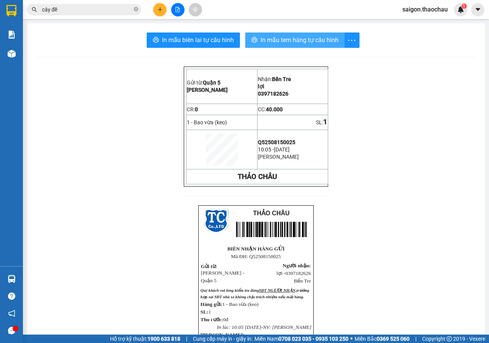
click at [261, 43] on span "In mẫu tem hàng tự cấu hình" at bounding box center [300, 40] width 78 height 10
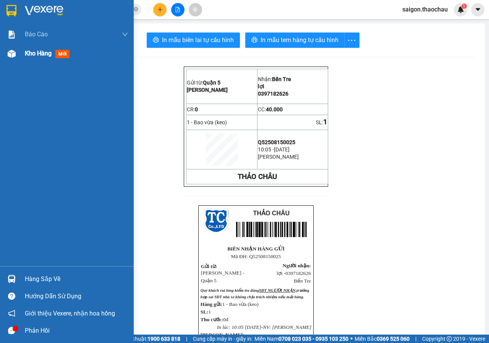
click at [15, 62] on div "Báo cáo Báo cáo dòng tiền (nhân viên) Kho hàng mới" at bounding box center [67, 145] width 134 height 241
click at [15, 62] on div "Kho hàng mới" at bounding box center [67, 53] width 134 height 19
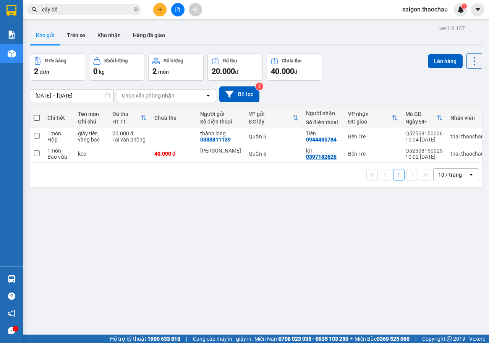
click at [37, 117] on span at bounding box center [37, 118] width 6 height 6
click at [37, 114] on input "checkbox" at bounding box center [37, 114] width 0 height 0
checkbox input "true"
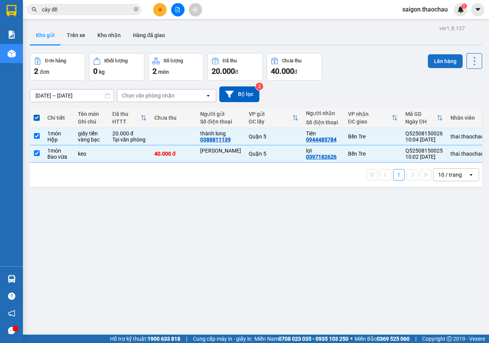
click at [441, 54] on button "Lên hàng" at bounding box center [445, 61] width 35 height 14
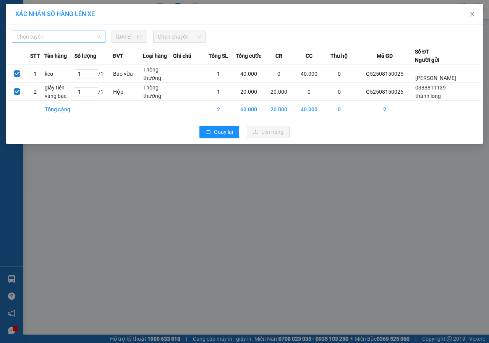
click at [93, 39] on span "Chọn tuyến" at bounding box center [58, 36] width 85 height 11
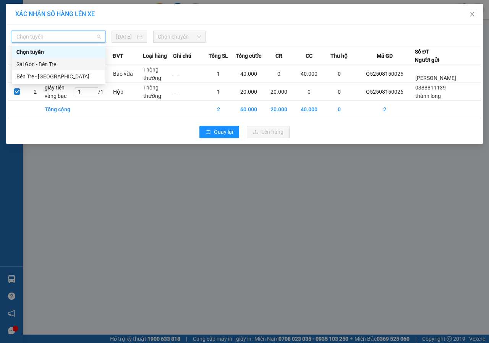
click at [49, 65] on div "Sài Gòn - Bến Tre" at bounding box center [58, 64] width 85 height 8
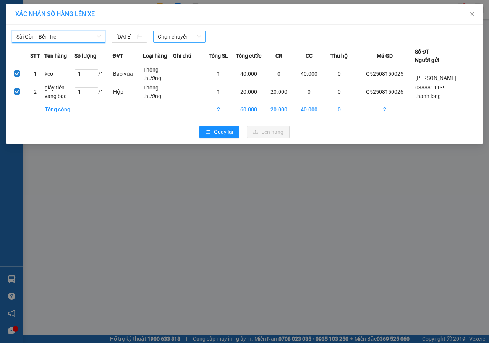
click at [193, 37] on span "Chọn chuyến" at bounding box center [179, 36] width 43 height 11
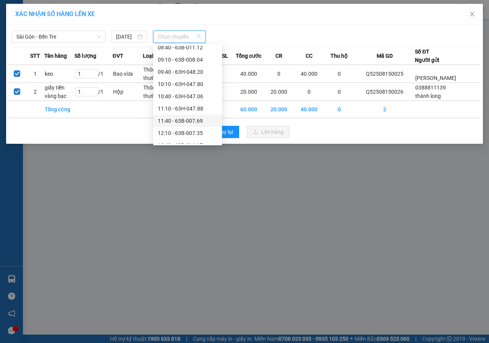
scroll to position [153, 0]
click at [190, 46] on body "Kết quả tìm kiếm ( 2974 ) Bộ lọc Mã ĐH Trạng thái Món hàng Tổng cước Chưa cước …" at bounding box center [244, 171] width 489 height 343
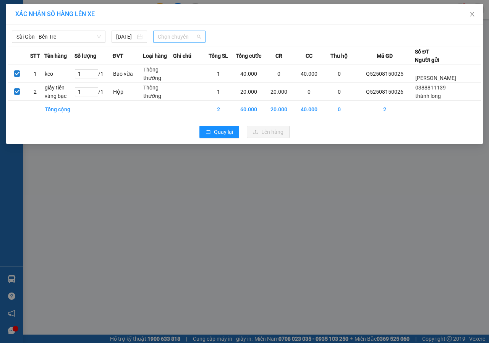
click at [192, 39] on span "Chọn chuyến" at bounding box center [179, 36] width 43 height 11
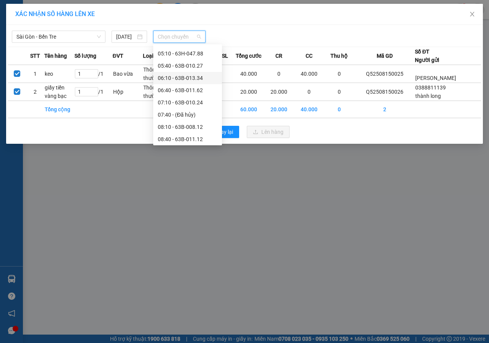
scroll to position [76, 0]
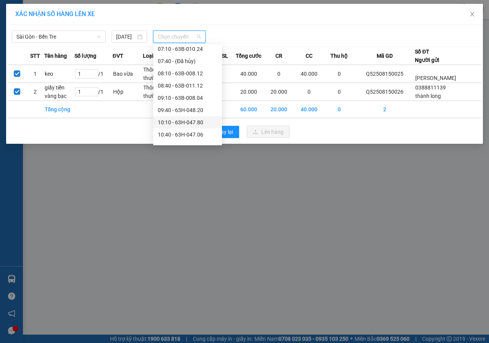
drag, startPoint x: 176, startPoint y: 120, endPoint x: 205, endPoint y: 126, distance: 29.7
click at [176, 120] on div "10:10 - 63H-047.80" at bounding box center [188, 122] width 60 height 8
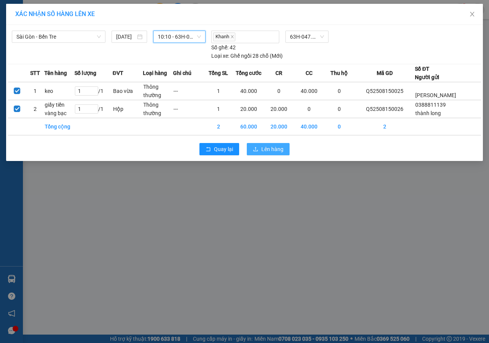
click at [276, 153] on span "Lên hàng" at bounding box center [273, 149] width 22 height 8
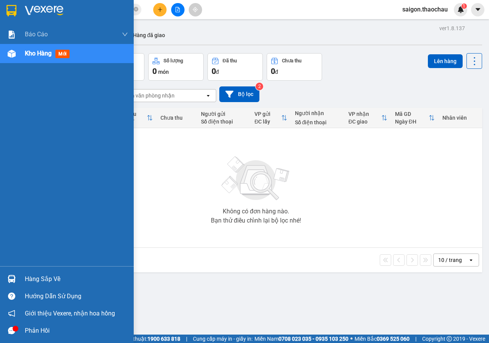
click at [31, 273] on div "Hàng sắp về" at bounding box center [76, 278] width 103 height 11
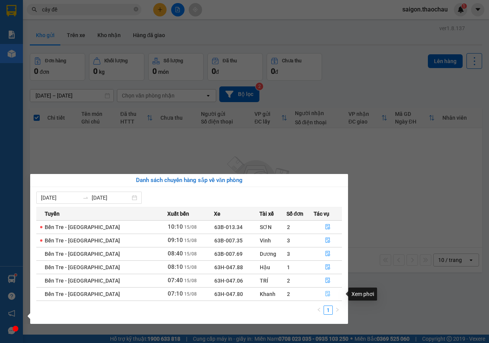
click at [326, 296] on icon "file-done" at bounding box center [327, 293] width 5 height 5
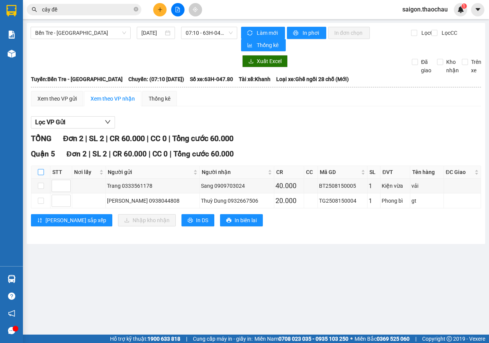
click at [42, 171] on input "checkbox" at bounding box center [41, 172] width 6 height 6
checkbox input "true"
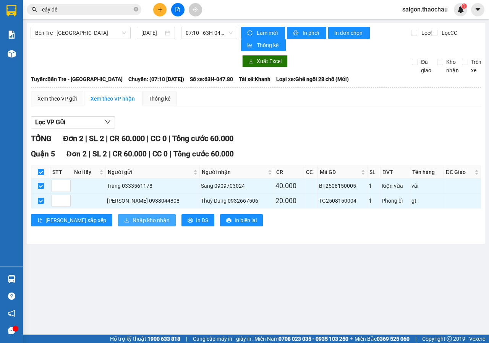
click at [118, 220] on button "Nhập kho nhận" at bounding box center [147, 220] width 58 height 12
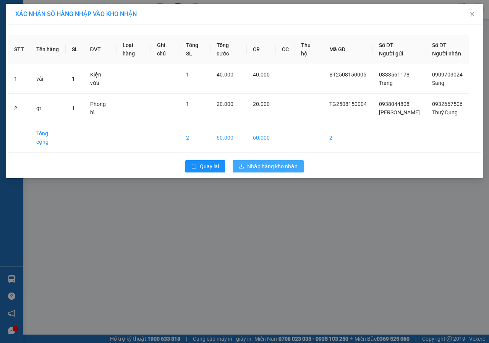
click at [282, 162] on span "Nhập hàng kho nhận" at bounding box center [272, 166] width 50 height 8
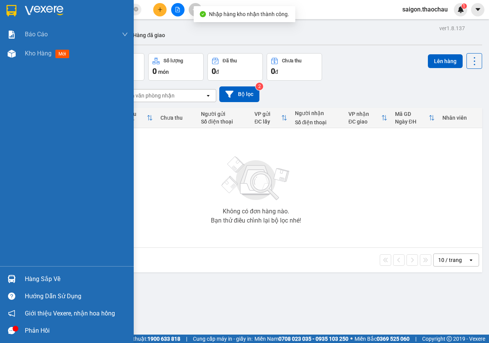
click at [19, 278] on div "Hàng sắp về" at bounding box center [67, 278] width 134 height 17
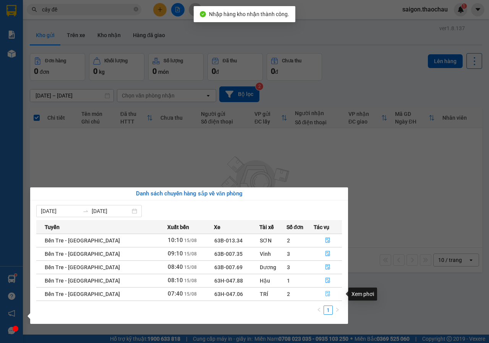
click at [316, 295] on button "button" at bounding box center [328, 294] width 28 height 12
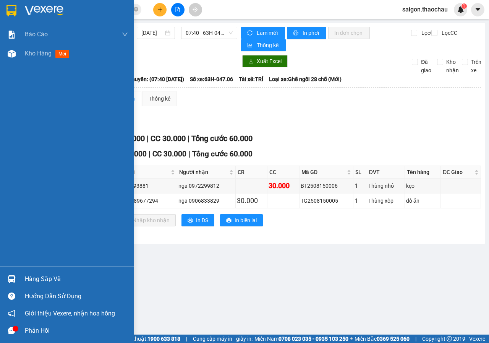
click at [19, 280] on div "Hàng sắp về" at bounding box center [67, 278] width 134 height 17
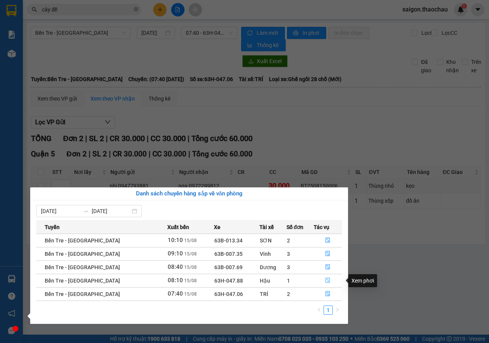
click at [321, 280] on button "button" at bounding box center [328, 281] width 28 height 12
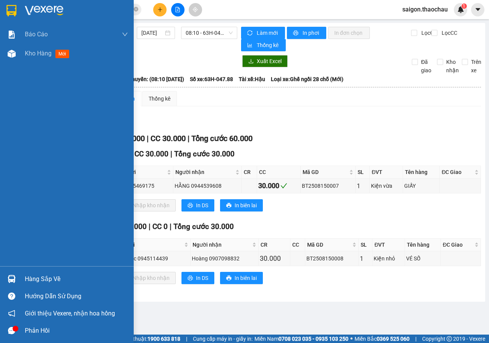
click at [17, 282] on div at bounding box center [11, 278] width 13 height 13
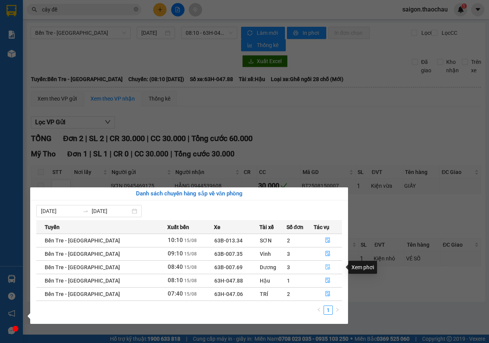
click at [325, 264] on icon "file-done" at bounding box center [327, 266] width 5 height 5
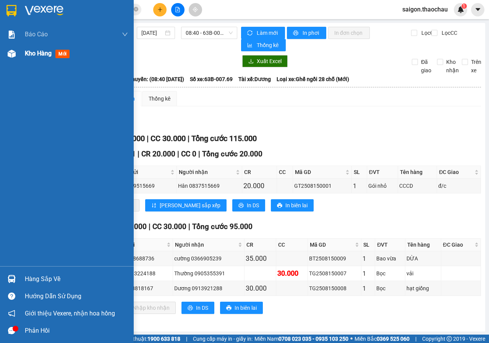
click at [19, 62] on div "Kho hàng mới" at bounding box center [67, 53] width 134 height 19
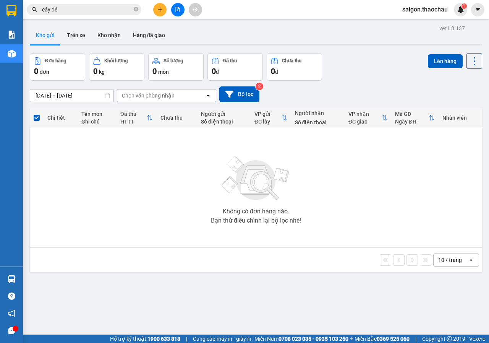
click at [173, 13] on button at bounding box center [177, 9] width 13 height 13
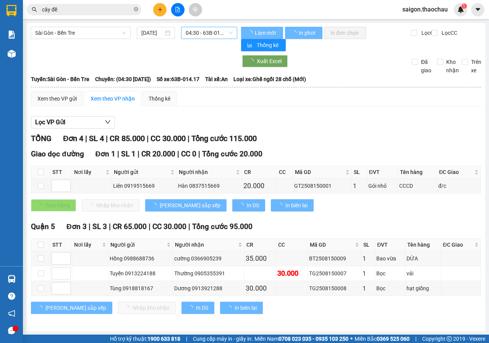
click at [194, 37] on span "04:30 - 63B-014.17" at bounding box center [209, 32] width 47 height 11
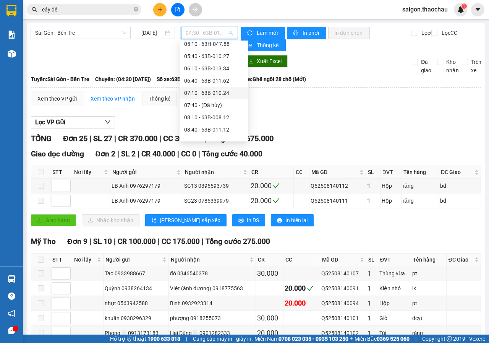
scroll to position [38, 0]
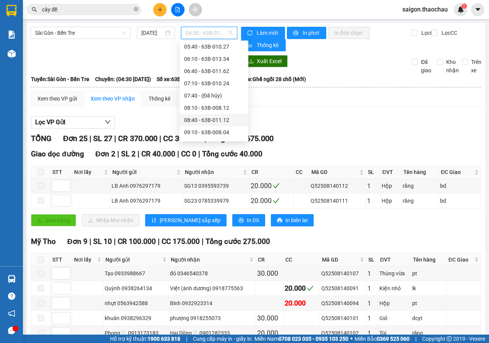
click at [201, 117] on div "08:40 - 63B-011.12" at bounding box center [214, 120] width 60 height 8
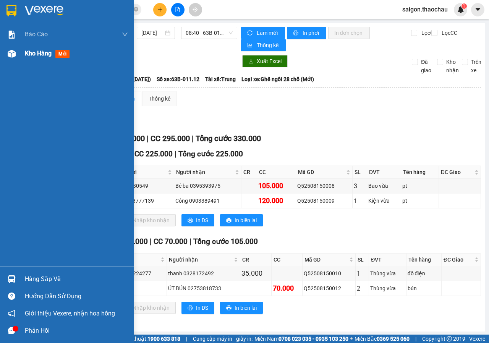
click at [10, 59] on div at bounding box center [11, 53] width 13 height 13
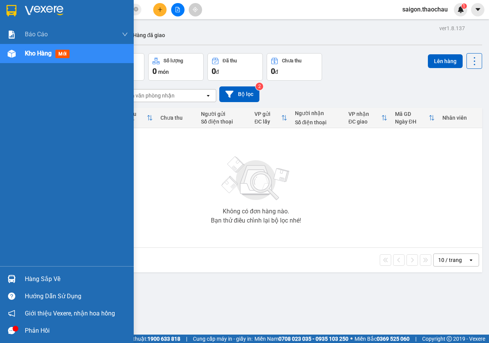
click at [23, 286] on div "Hàng sắp về" at bounding box center [67, 278] width 134 height 17
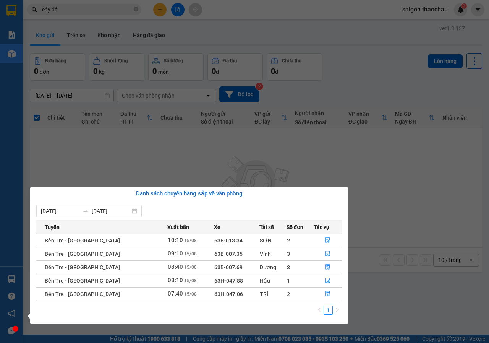
click at [249, 118] on section "Kết quả tìm kiếm ( 2974 ) Bộ lọc Mã ĐH Trạng thái Món hàng Tổng cước Chưa cước …" at bounding box center [244, 171] width 489 height 343
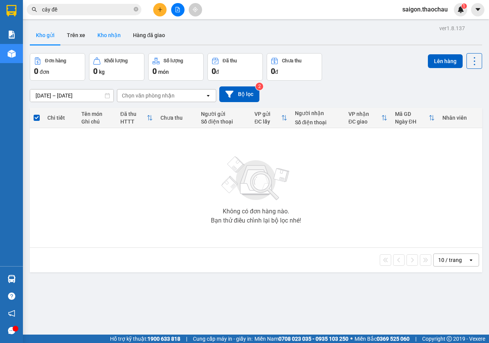
click at [110, 39] on button "Kho nhận" at bounding box center [109, 35] width 36 height 18
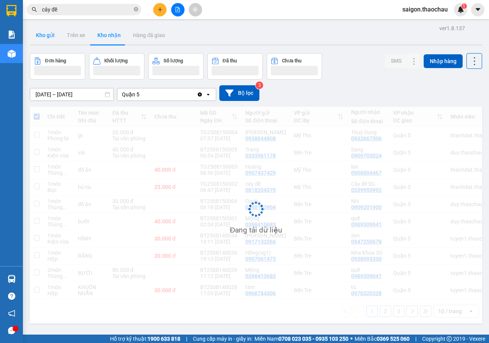
click at [50, 38] on button "Kho gửi" at bounding box center [45, 35] width 31 height 18
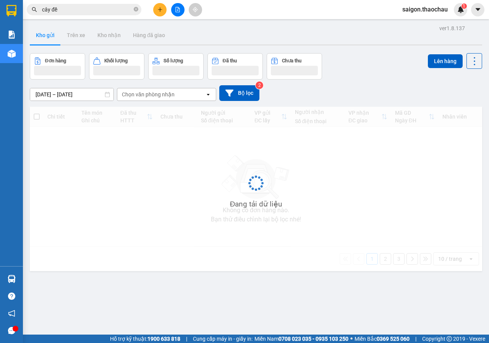
click at [50, 38] on button "Kho gửi" at bounding box center [45, 35] width 31 height 18
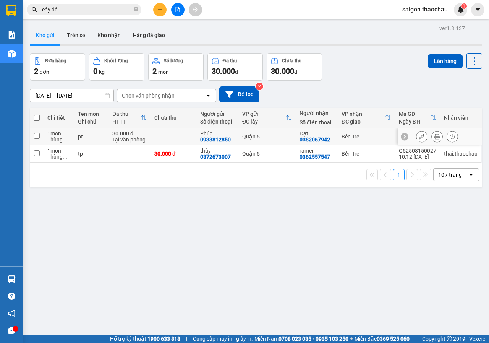
click at [435, 135] on icon at bounding box center [437, 136] width 5 height 5
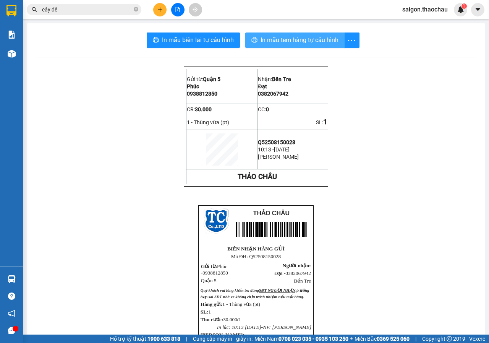
click at [314, 38] on span "In mẫu tem hàng tự cấu hình" at bounding box center [300, 40] width 78 height 10
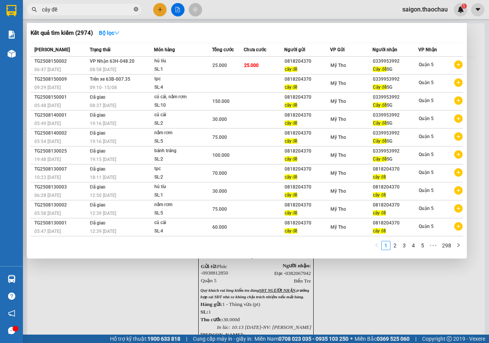
click at [135, 9] on icon "close-circle" at bounding box center [136, 9] width 5 height 5
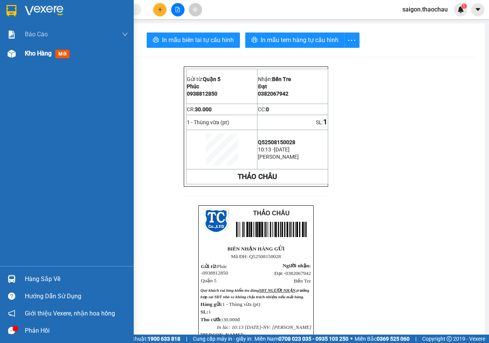
click at [10, 56] on img at bounding box center [12, 54] width 8 height 8
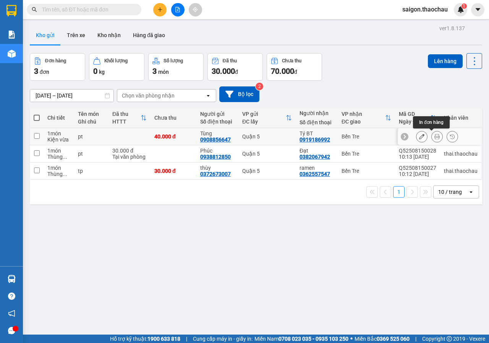
click at [435, 135] on icon at bounding box center [437, 136] width 5 height 5
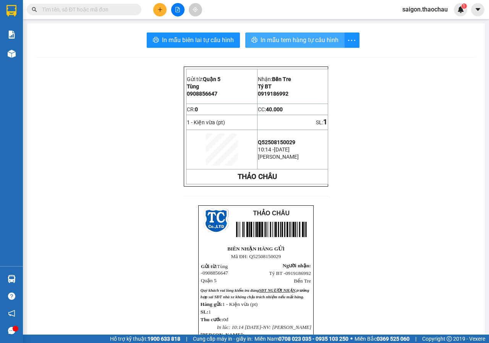
click at [298, 43] on span "In mẫu tem hàng tự cấu hình" at bounding box center [300, 40] width 78 height 10
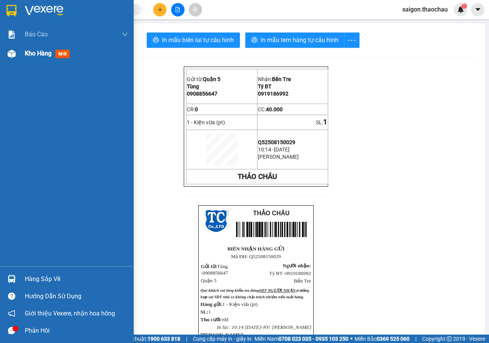
click at [20, 57] on div "Kho hàng mới" at bounding box center [67, 53] width 134 height 19
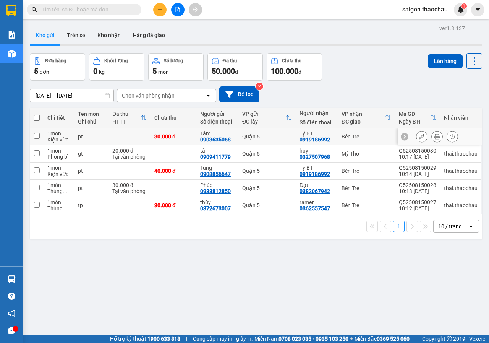
click at [435, 134] on icon at bounding box center [437, 136] width 5 height 5
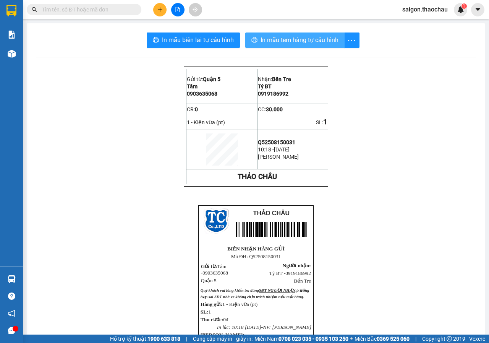
click at [286, 46] on button "In mẫu tem hàng tự cấu hình" at bounding box center [294, 40] width 99 height 15
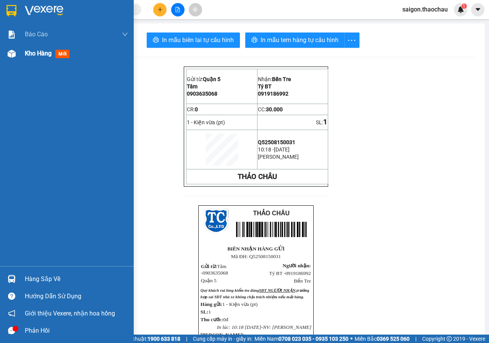
click at [18, 53] on div "Kho hàng mới" at bounding box center [67, 53] width 134 height 19
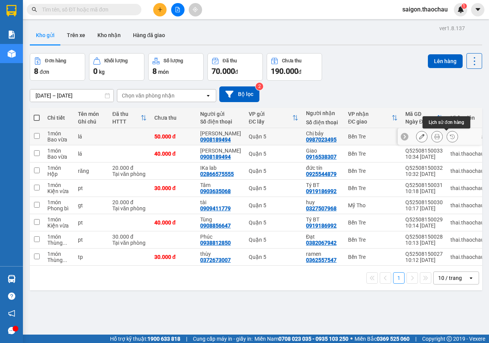
click at [435, 136] on icon at bounding box center [437, 136] width 5 height 5
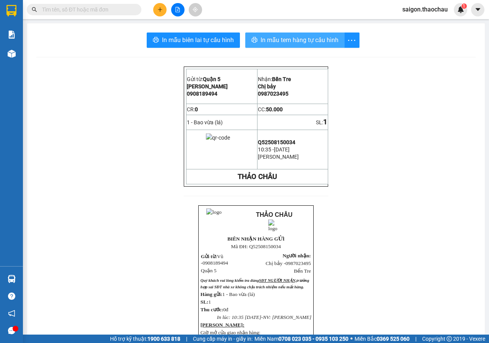
click at [315, 44] on span "In mẫu tem hàng tự cấu hình" at bounding box center [300, 40] width 78 height 10
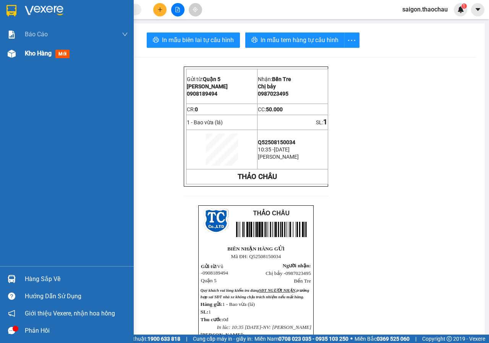
click at [19, 52] on div "Kho hàng mới" at bounding box center [67, 53] width 134 height 19
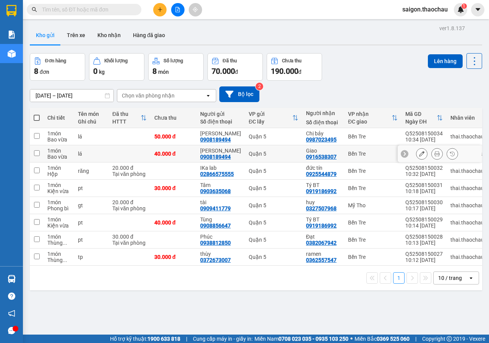
click at [435, 154] on icon at bounding box center [437, 153] width 5 height 5
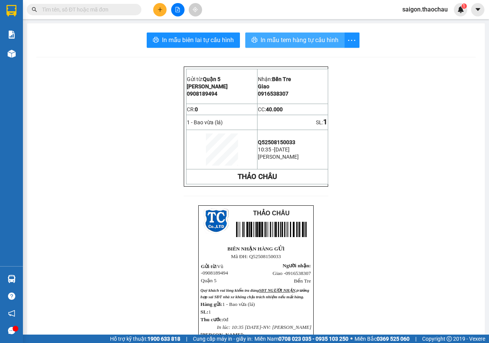
click at [289, 44] on span "In mẫu tem hàng tự cấu hình" at bounding box center [300, 40] width 78 height 10
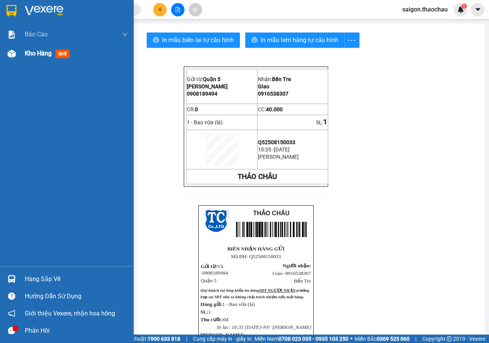
click at [11, 54] on img at bounding box center [12, 54] width 8 height 8
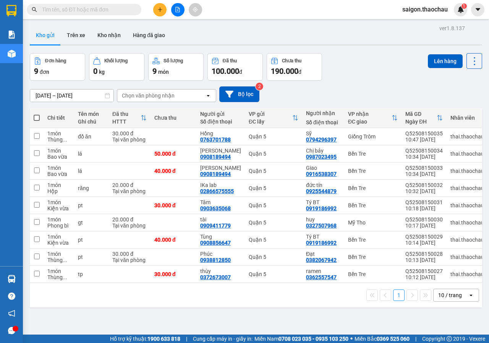
click at [36, 119] on span at bounding box center [37, 118] width 6 height 6
click at [37, 114] on input "checkbox" at bounding box center [37, 114] width 0 height 0
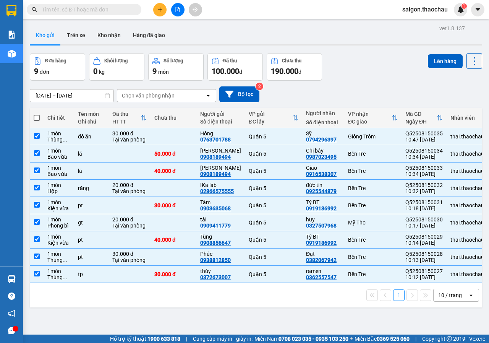
checkbox input "true"
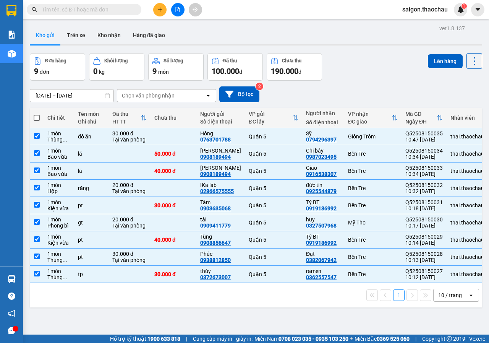
checkbox input "true"
click at [36, 135] on input "checkbox" at bounding box center [37, 136] width 6 height 6
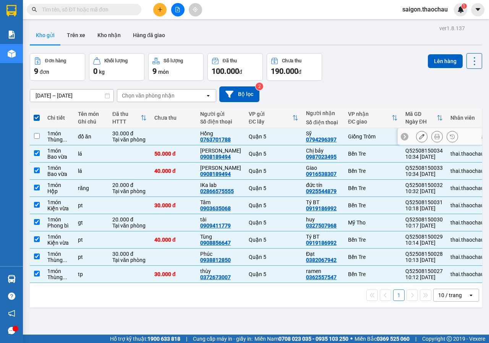
checkbox input "false"
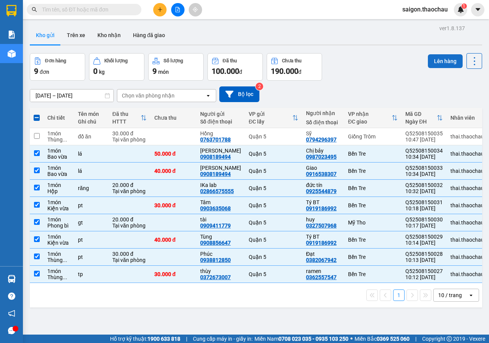
click at [442, 57] on button "Lên hàng" at bounding box center [445, 61] width 35 height 14
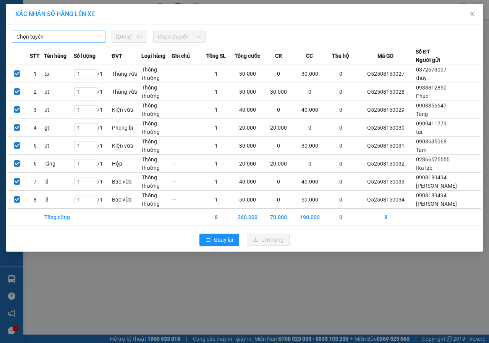
click at [67, 33] on span "Chọn tuyến" at bounding box center [58, 36] width 85 height 11
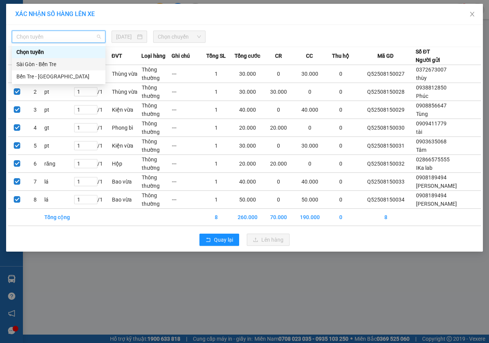
click at [38, 70] on div "Bến Tre - [GEOGRAPHIC_DATA]" at bounding box center [59, 76] width 94 height 12
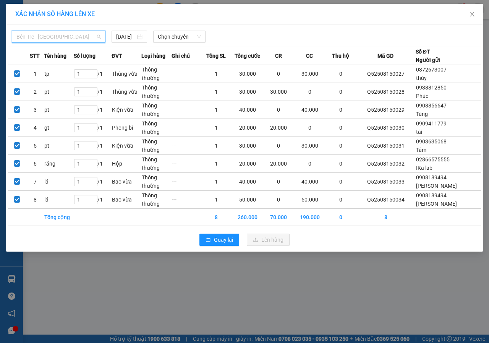
click at [39, 41] on span "Bến Tre - [GEOGRAPHIC_DATA]" at bounding box center [58, 36] width 85 height 11
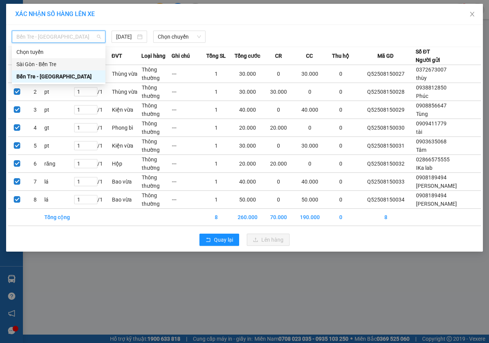
click at [47, 67] on div "Sài Gòn - Bến Tre" at bounding box center [58, 64] width 85 height 8
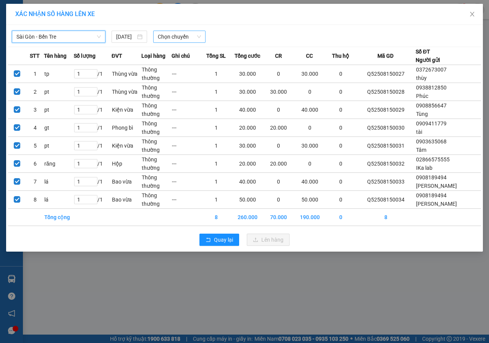
click at [168, 37] on span "Chọn chuyến" at bounding box center [179, 36] width 43 height 11
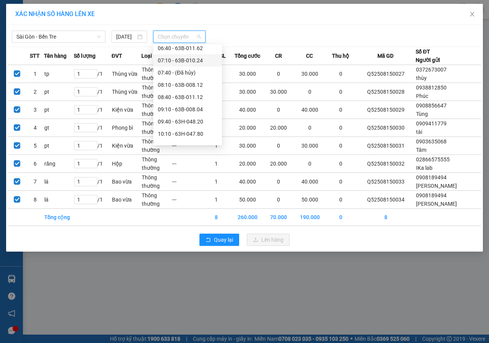
scroll to position [76, 0]
click at [184, 131] on div "10:40 - 63H-047.06" at bounding box center [188, 134] width 60 height 8
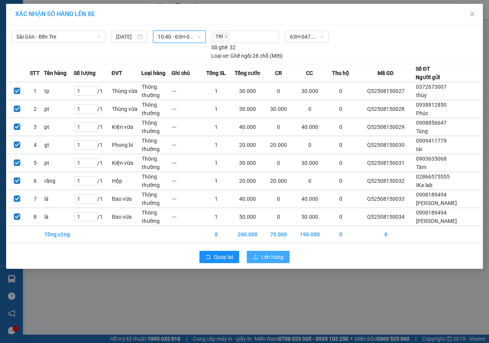
click at [268, 261] on span "Lên hàng" at bounding box center [273, 257] width 22 height 8
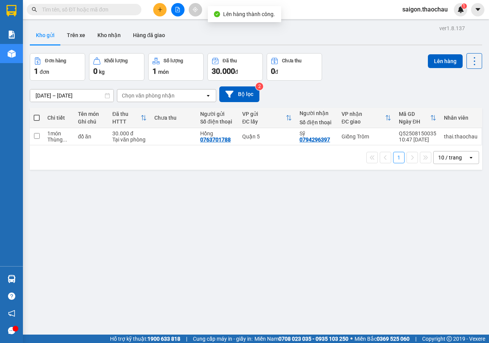
click at [453, 161] on div "10 / trang" at bounding box center [451, 158] width 24 height 8
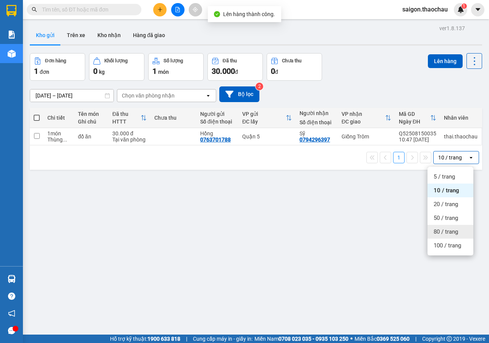
click at [444, 230] on span "80 / trang" at bounding box center [446, 232] width 24 height 8
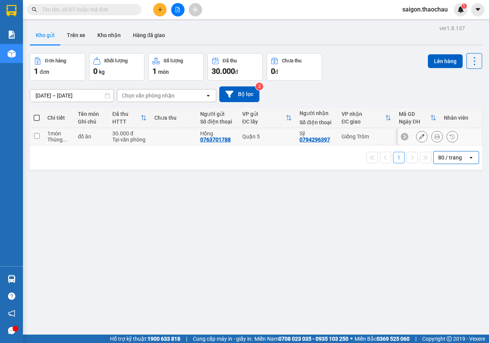
click at [435, 136] on icon at bounding box center [437, 136] width 5 height 5
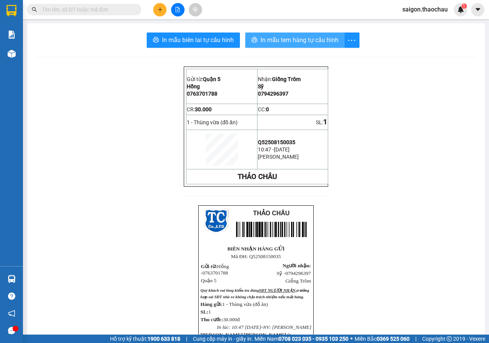
click at [291, 43] on span "In mẫu tem hàng tự cấu hình" at bounding box center [300, 40] width 78 height 10
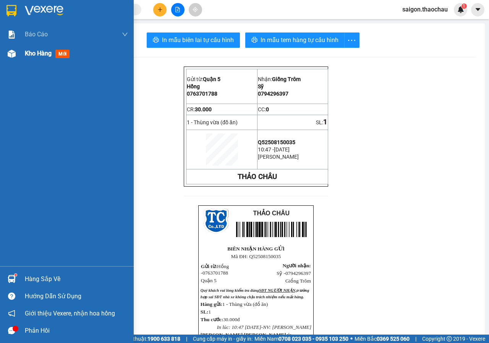
click at [12, 55] on img at bounding box center [12, 54] width 8 height 8
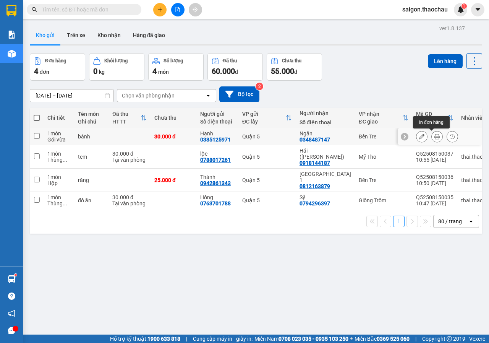
click at [432, 135] on button at bounding box center [437, 136] width 11 height 13
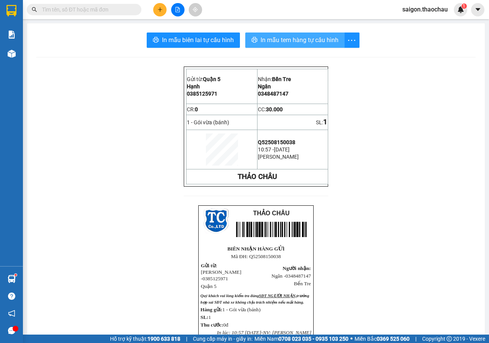
click at [303, 38] on span "In mẫu tem hàng tự cấu hình" at bounding box center [300, 40] width 78 height 10
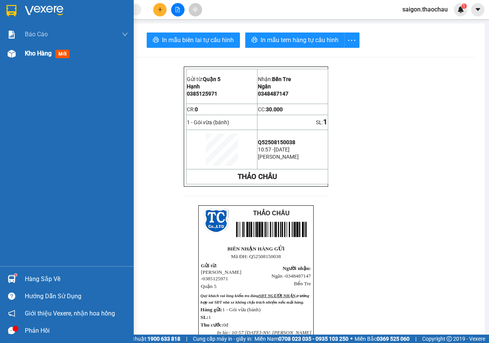
click at [18, 59] on div at bounding box center [11, 53] width 13 height 13
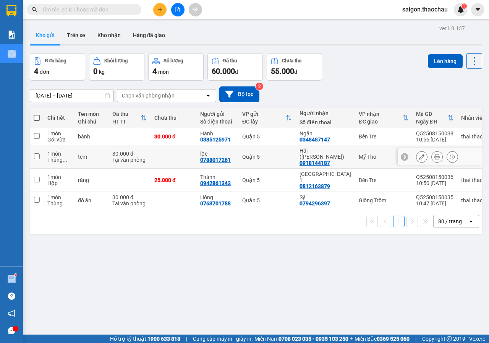
click at [435, 153] on button at bounding box center [437, 156] width 11 height 13
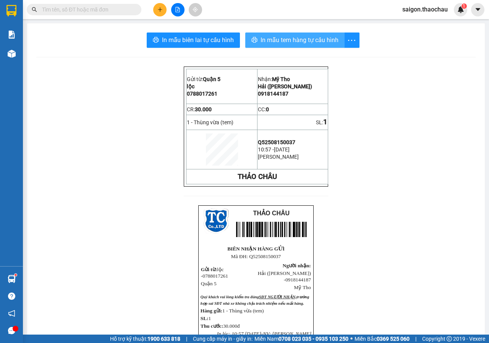
click at [269, 40] on span "In mẫu tem hàng tự cấu hình" at bounding box center [300, 40] width 78 height 10
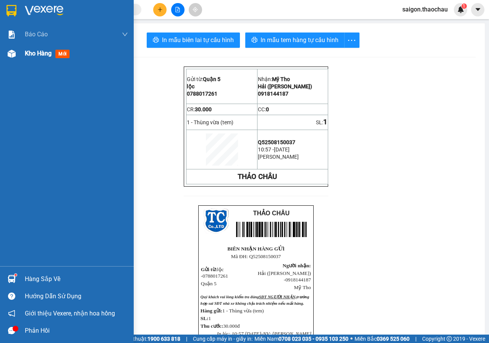
click at [15, 55] on img at bounding box center [12, 54] width 8 height 8
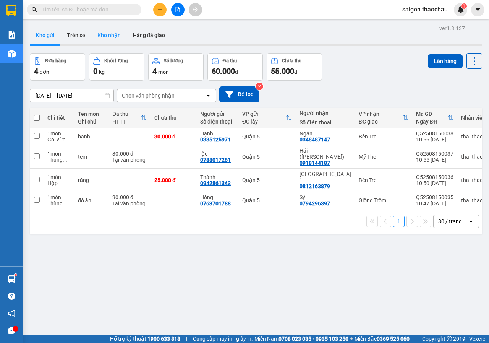
click at [102, 37] on button "Kho nhận" at bounding box center [109, 35] width 36 height 18
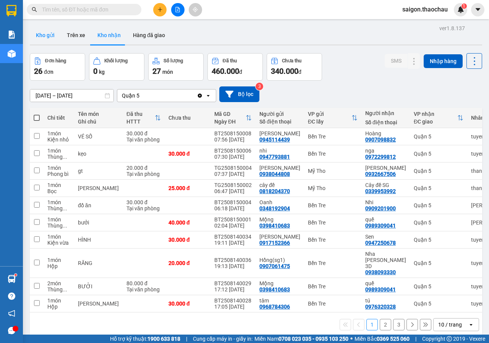
drag, startPoint x: 45, startPoint y: 38, endPoint x: 49, endPoint y: 39, distance: 4.3
click at [45, 38] on button "Kho gửi" at bounding box center [45, 35] width 31 height 18
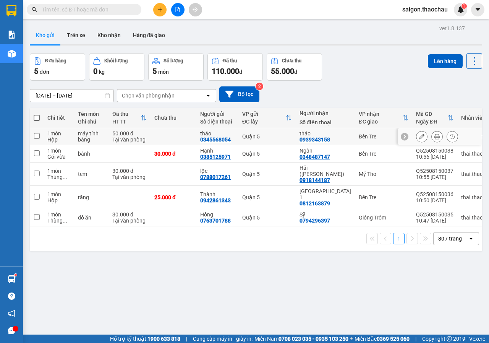
click at [435, 137] on icon at bounding box center [437, 136] width 5 height 5
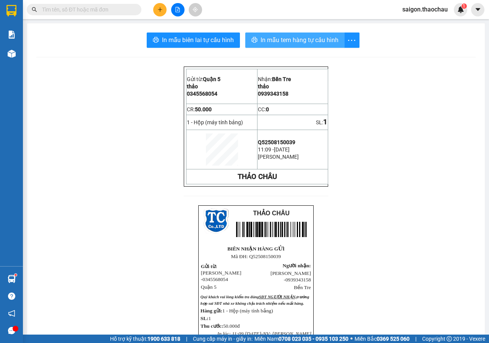
click at [298, 42] on span "In mẫu tem hàng tự cấu hình" at bounding box center [300, 40] width 78 height 10
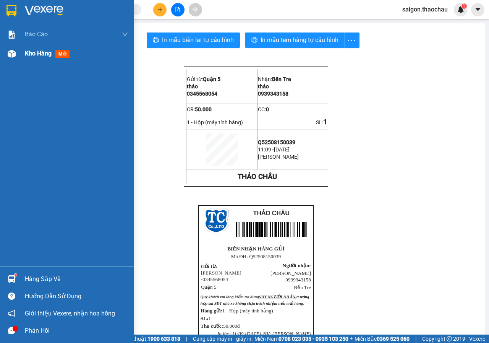
click at [6, 56] on div at bounding box center [11, 53] width 13 height 13
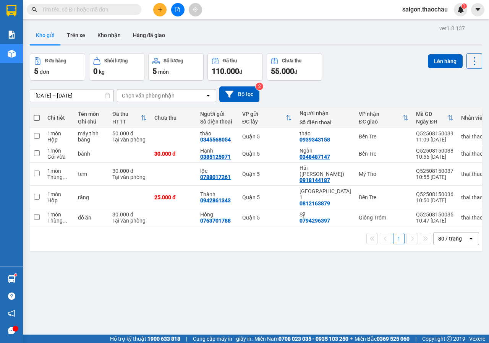
click at [36, 119] on span at bounding box center [37, 118] width 6 height 6
click at [37, 114] on input "checkbox" at bounding box center [37, 114] width 0 height 0
checkbox input "true"
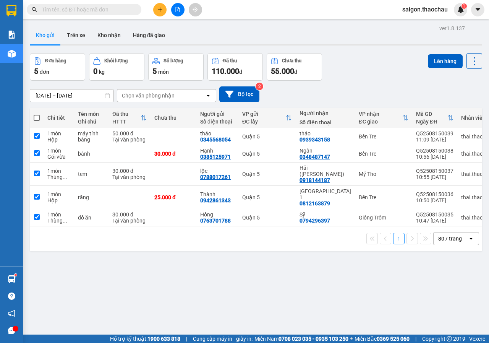
checkbox input "true"
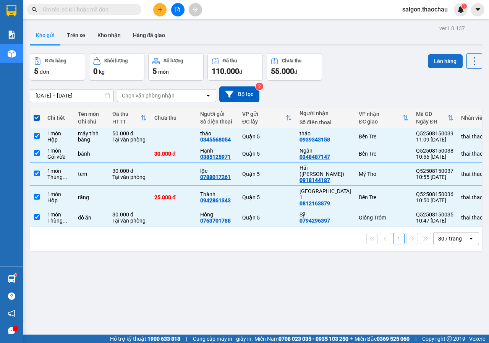
click at [445, 65] on button "Lên hàng" at bounding box center [445, 61] width 35 height 14
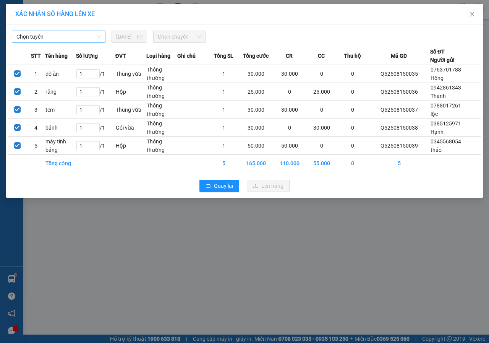
click at [73, 35] on span "Chọn tuyến" at bounding box center [58, 36] width 85 height 11
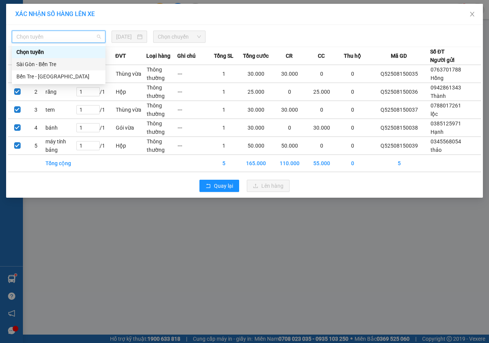
click at [49, 62] on div "Sài Gòn - Bến Tre" at bounding box center [58, 64] width 85 height 8
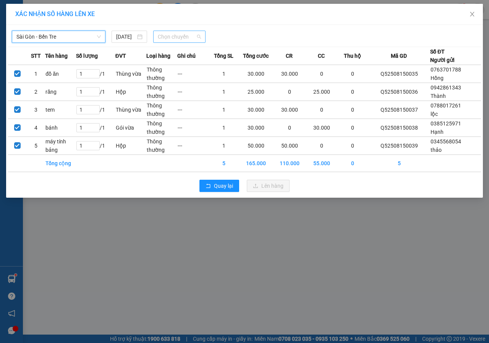
click at [177, 36] on span "Chọn chuyến" at bounding box center [179, 36] width 43 height 11
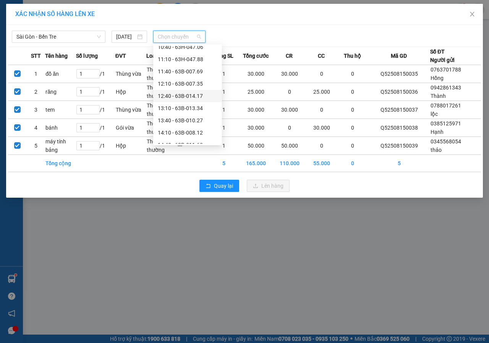
scroll to position [115, 0]
click at [177, 110] on div "11:10 - 63H-047.88" at bounding box center [188, 108] width 60 height 8
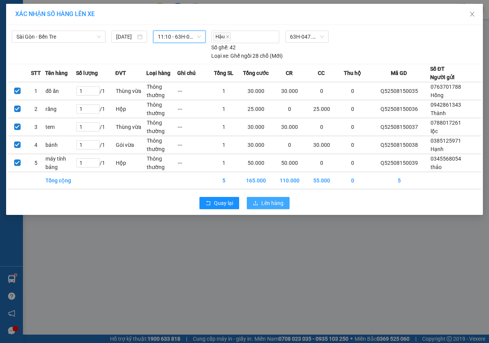
click at [265, 207] on span "Lên hàng" at bounding box center [273, 203] width 22 height 8
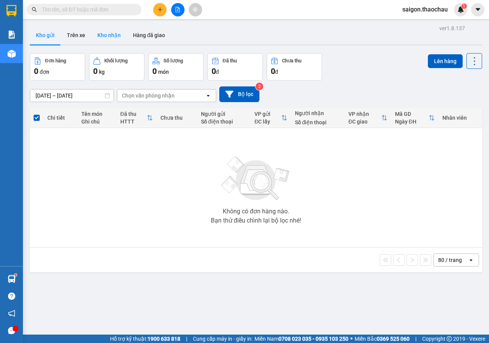
click at [99, 36] on button "Kho nhận" at bounding box center [109, 35] width 36 height 18
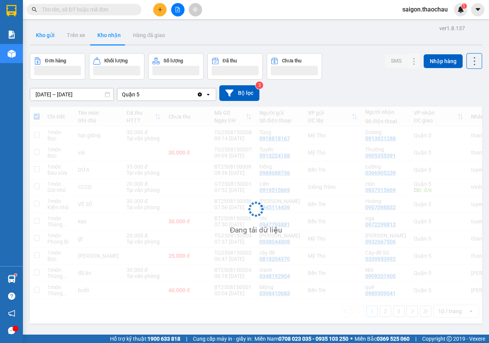
click at [50, 39] on button "Kho gửi" at bounding box center [45, 35] width 31 height 18
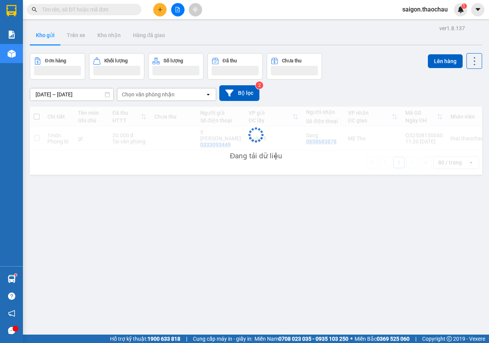
click at [50, 39] on button "Kho gửi" at bounding box center [45, 35] width 31 height 18
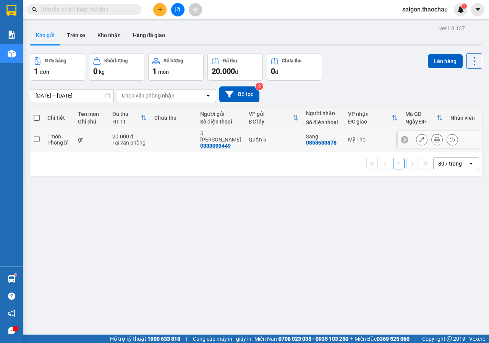
click at [440, 138] on div at bounding box center [437, 139] width 42 height 11
click at [432, 137] on button at bounding box center [437, 139] width 11 height 13
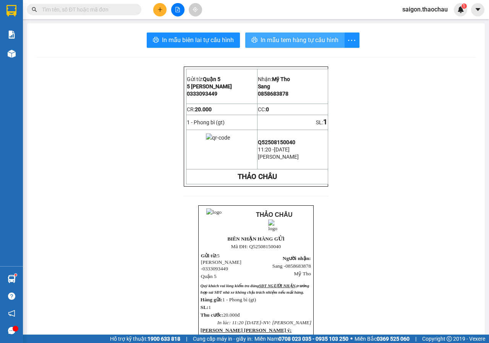
click at [313, 40] on span "In mẫu tem hàng tự cấu hình" at bounding box center [300, 40] width 78 height 10
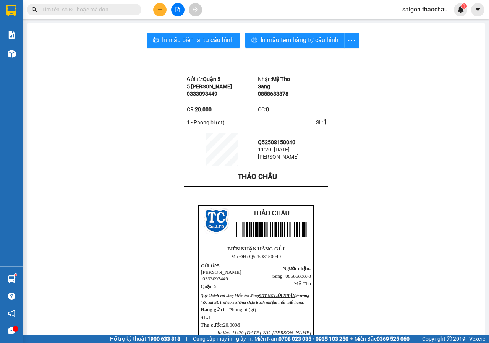
click at [184, 7] on div at bounding box center [177, 9] width 57 height 13
click at [183, 9] on button at bounding box center [177, 9] width 13 height 13
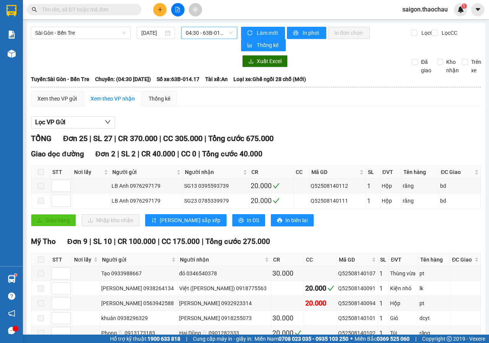
click at [214, 31] on span "04:30 - 63B-014.17" at bounding box center [209, 32] width 47 height 11
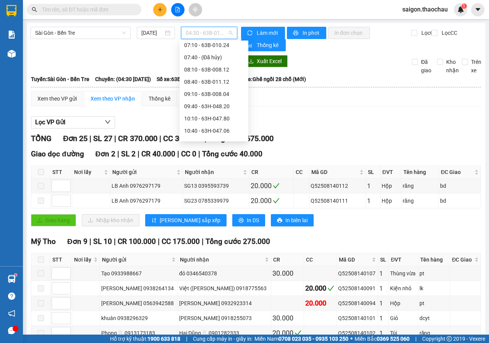
scroll to position [115, 0]
click at [209, 105] on div "11:10 - 63H-047.88" at bounding box center [214, 105] width 60 height 8
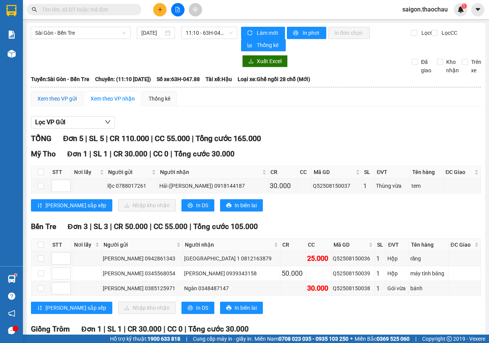
click at [47, 98] on div "Xem theo VP gửi" at bounding box center [56, 98] width 39 height 8
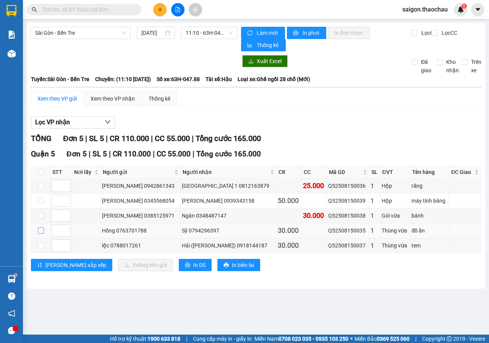
click at [41, 229] on input "checkbox" at bounding box center [41, 231] width 6 height 6
checkbox input "true"
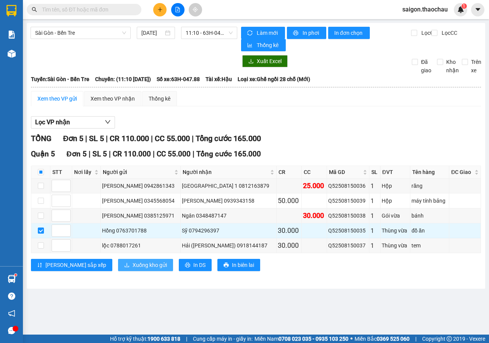
click at [124, 263] on icon "download" at bounding box center [126, 264] width 5 height 5
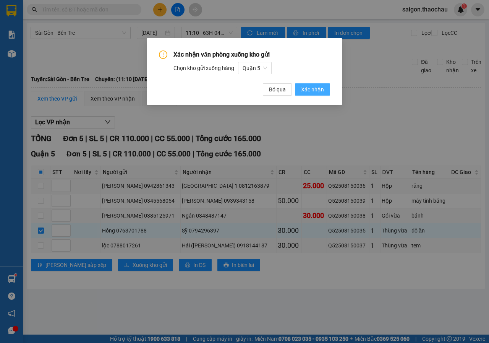
click at [312, 89] on span "Xác nhận" at bounding box center [312, 89] width 23 height 8
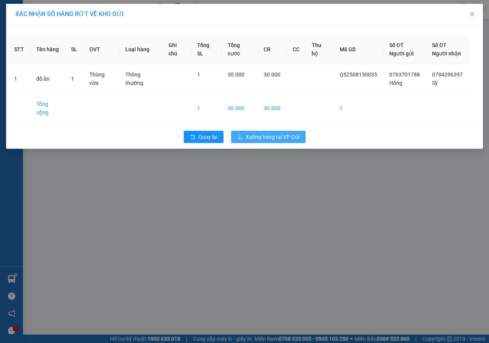
click at [269, 141] on span "Xuống hàng tại VP Gửi" at bounding box center [273, 137] width 54 height 8
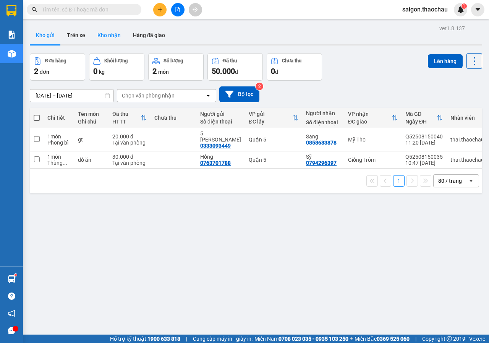
click at [101, 31] on button "Kho nhận" at bounding box center [109, 35] width 36 height 18
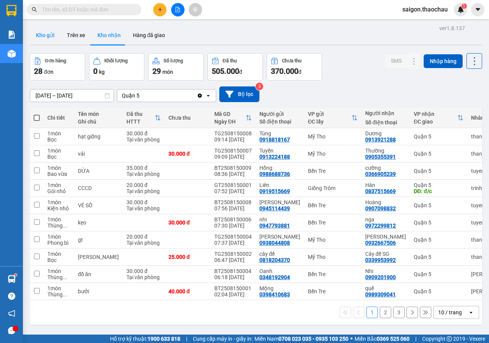
click at [44, 37] on button "Kho gửi" at bounding box center [45, 35] width 31 height 18
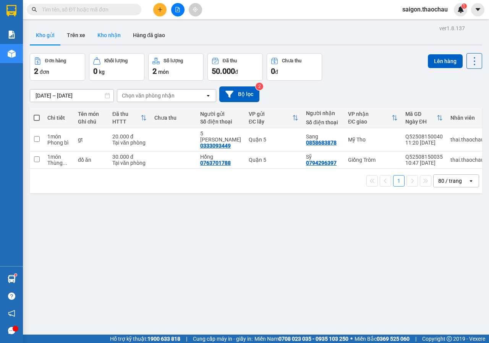
click at [115, 36] on button "Kho nhận" at bounding box center [109, 35] width 36 height 18
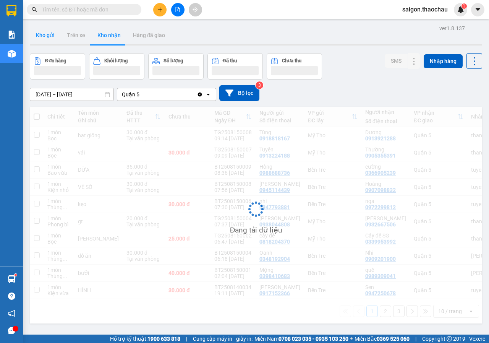
click at [51, 41] on button "Kho gửi" at bounding box center [45, 35] width 31 height 18
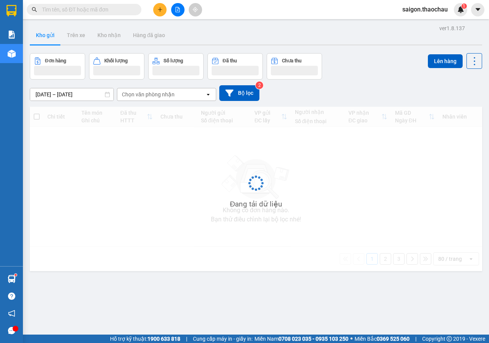
click at [51, 41] on button "Kho gửi" at bounding box center [45, 35] width 31 height 18
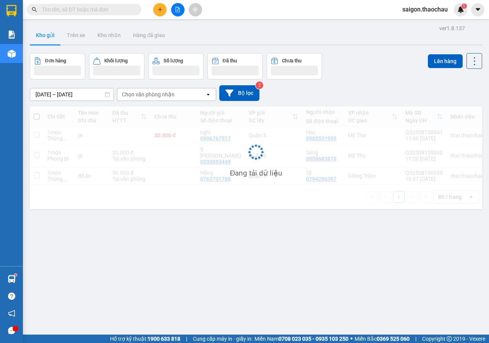
click at [51, 41] on button "Kho gửi" at bounding box center [45, 35] width 31 height 18
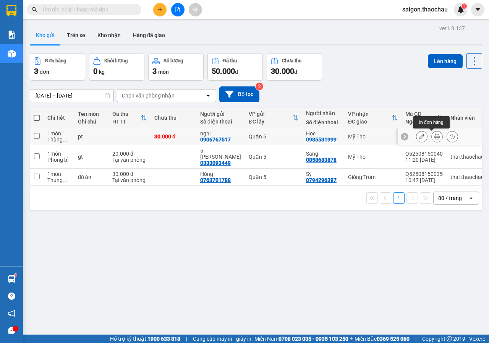
click at [432, 140] on button at bounding box center [437, 136] width 11 height 13
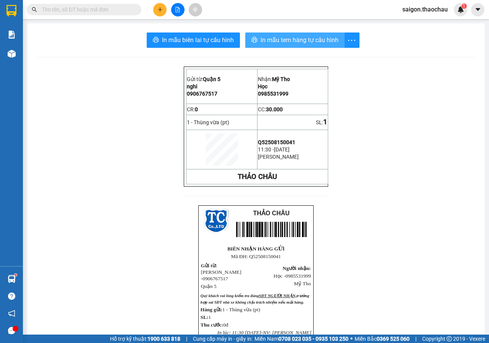
click at [301, 41] on span "In mẫu tem hàng tự cấu hình" at bounding box center [300, 40] width 78 height 10
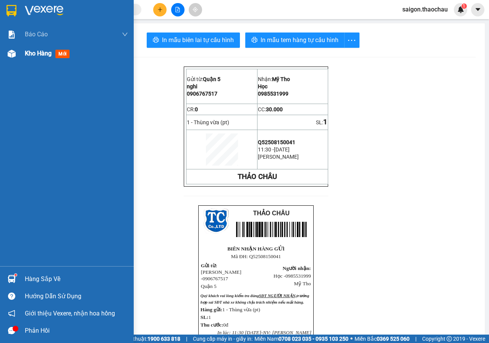
click at [13, 53] on img at bounding box center [12, 54] width 8 height 8
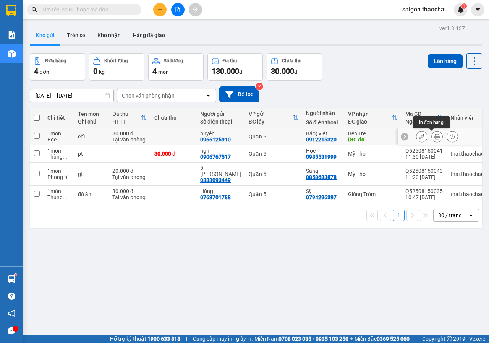
click at [435, 139] on button at bounding box center [437, 136] width 11 height 13
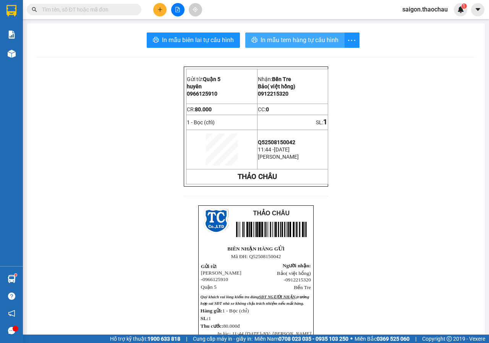
click at [305, 47] on button "In mẫu tem hàng tự cấu hình" at bounding box center [294, 40] width 99 height 15
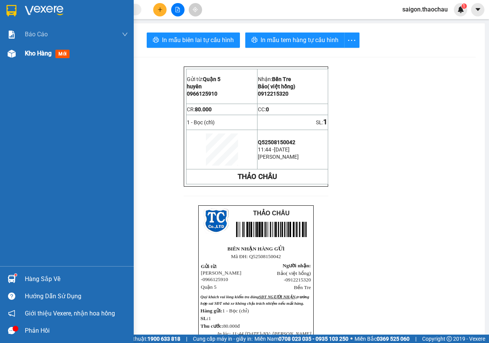
click at [23, 56] on div "Kho hàng mới" at bounding box center [67, 53] width 134 height 19
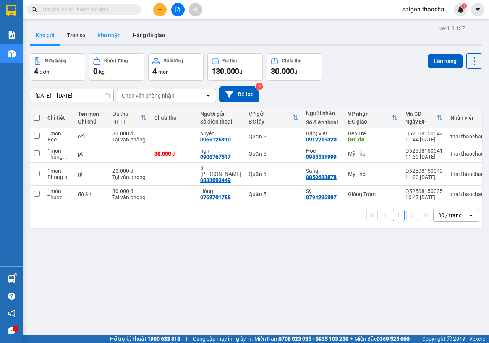
click at [95, 36] on button "Kho nhận" at bounding box center [109, 35] width 36 height 18
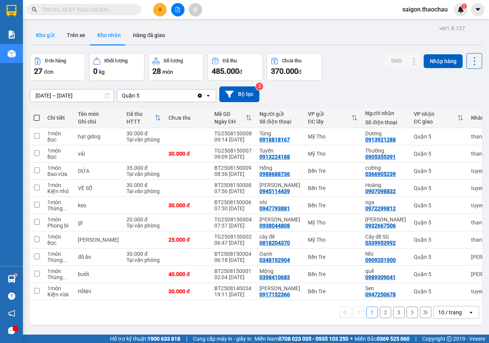
click at [42, 40] on button "Kho gửi" at bounding box center [45, 35] width 31 height 18
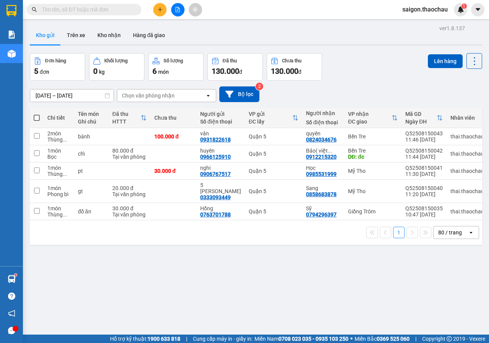
click at [39, 117] on span at bounding box center [37, 118] width 6 height 6
click at [37, 114] on input "checkbox" at bounding box center [37, 114] width 0 height 0
checkbox input "true"
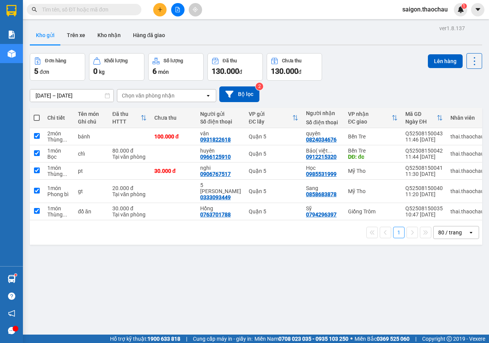
checkbox input "true"
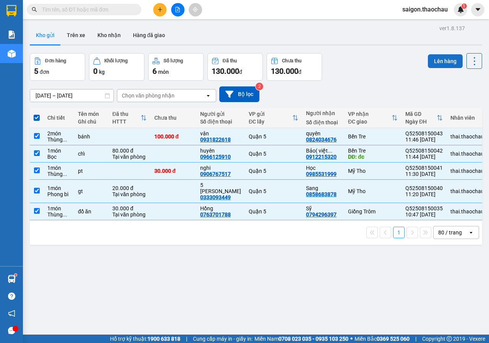
click at [436, 64] on button "Lên hàng" at bounding box center [445, 61] width 35 height 14
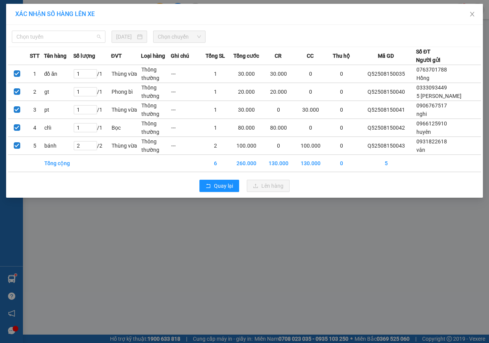
drag, startPoint x: 64, startPoint y: 31, endPoint x: 51, endPoint y: 58, distance: 30.4
click at [64, 30] on div "Chọn tuyến 15/08/2025 Chọn chuyến" at bounding box center [244, 35] width 473 height 16
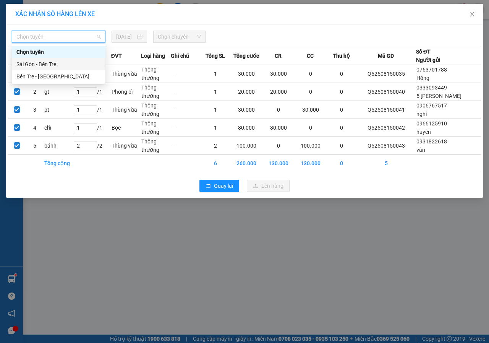
click at [49, 67] on div "Sài Gòn - Bến Tre" at bounding box center [58, 64] width 85 height 8
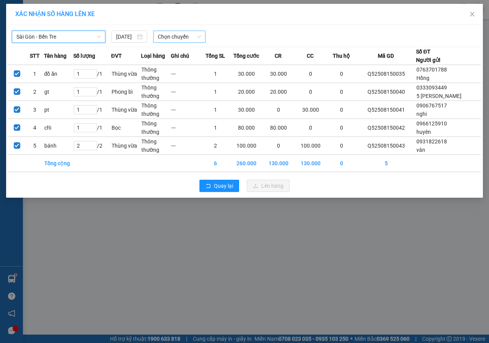
click at [195, 34] on span "Chọn chuyến" at bounding box center [179, 36] width 43 height 11
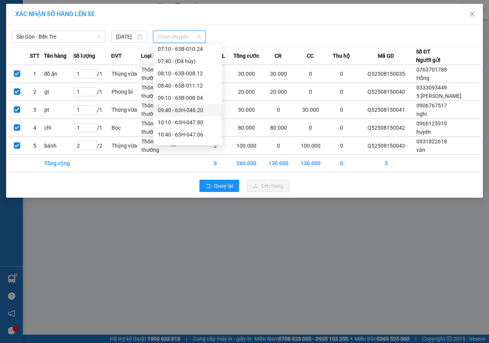
scroll to position [115, 0]
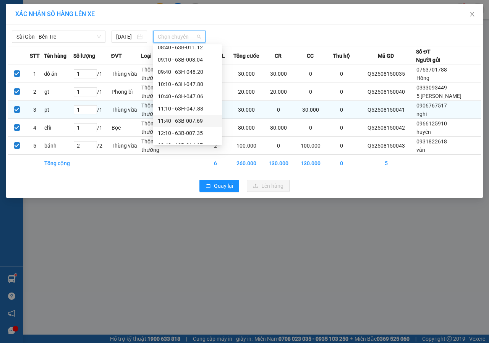
drag, startPoint x: 177, startPoint y: 119, endPoint x: 211, endPoint y: 134, distance: 37.5
click at [177, 119] on div "11:40 - 63B-007.69" at bounding box center [188, 121] width 60 height 8
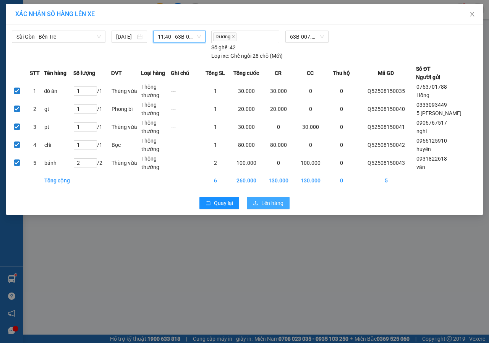
click at [265, 200] on span "Lên hàng" at bounding box center [273, 203] width 22 height 8
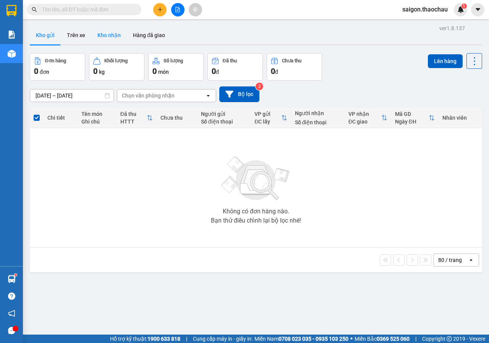
click at [106, 27] on button "Kho nhận" at bounding box center [109, 35] width 36 height 18
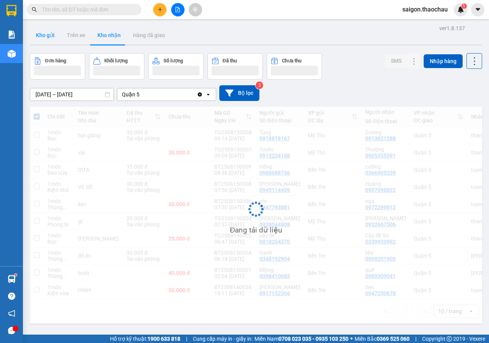
click at [52, 36] on button "Kho gửi" at bounding box center [45, 35] width 31 height 18
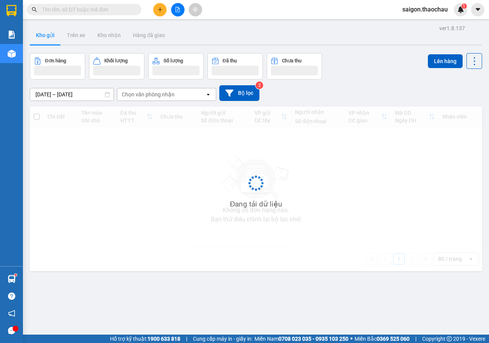
click at [51, 36] on button "Kho gửi" at bounding box center [45, 35] width 31 height 18
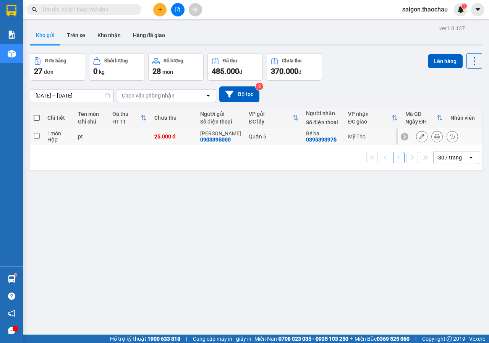
click at [435, 137] on icon at bounding box center [437, 136] width 5 height 5
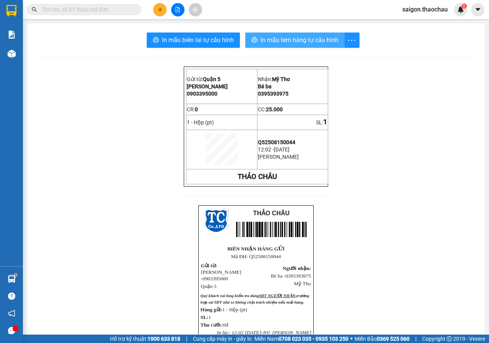
click at [261, 39] on span "In mẫu tem hàng tự cấu hình" at bounding box center [300, 40] width 78 height 10
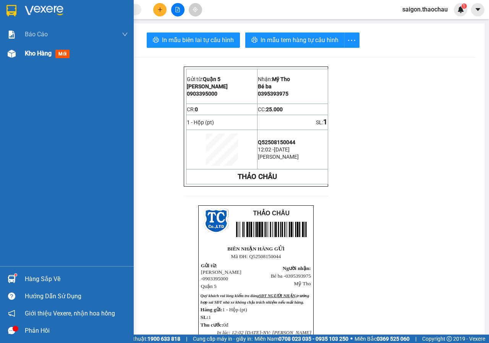
click at [20, 58] on div "Kho hàng mới" at bounding box center [67, 53] width 134 height 19
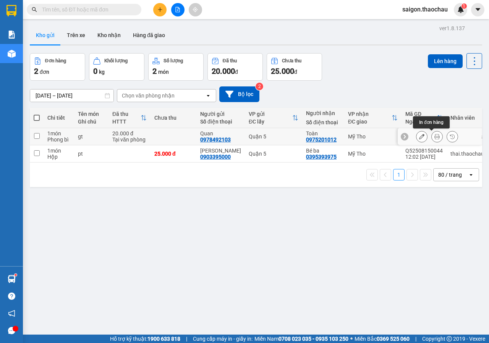
click at [432, 136] on button at bounding box center [437, 136] width 11 height 13
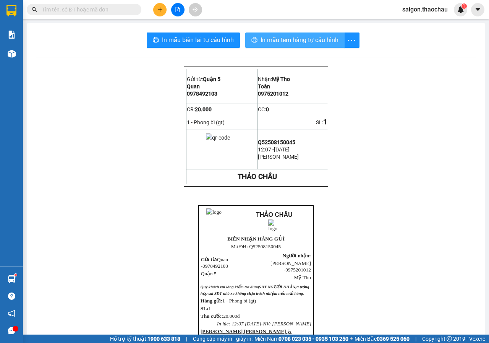
click at [316, 38] on span "In mẫu tem hàng tự cấu hình" at bounding box center [300, 40] width 78 height 10
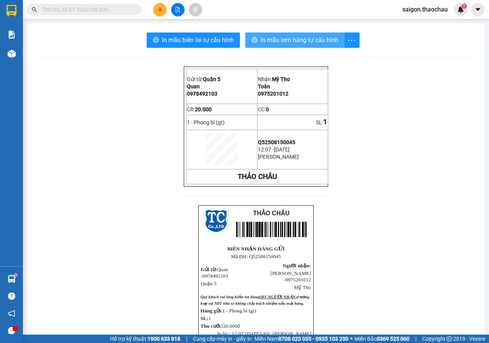
click at [303, 39] on span "In mẫu tem hàng tự cấu hình" at bounding box center [300, 40] width 78 height 10
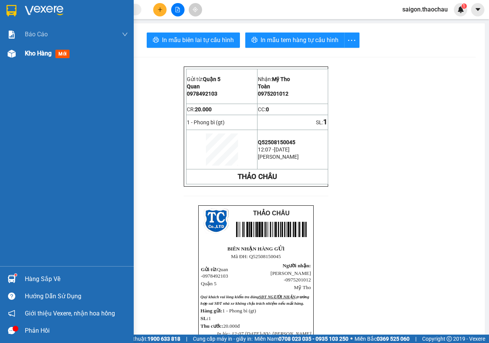
click at [16, 50] on div at bounding box center [11, 53] width 13 height 13
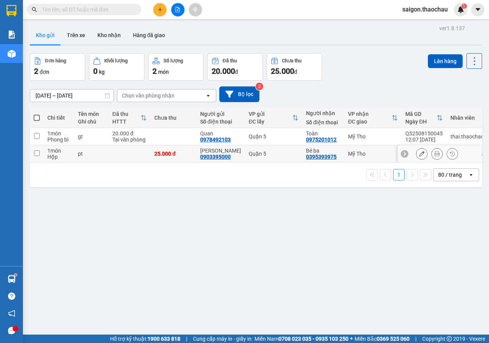
click at [38, 151] on input "checkbox" at bounding box center [37, 153] width 6 height 6
checkbox input "true"
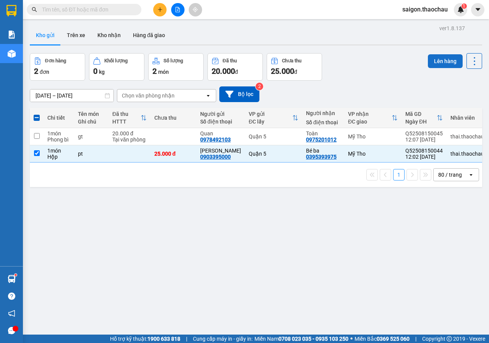
click at [438, 61] on button "Lên hàng" at bounding box center [445, 61] width 35 height 14
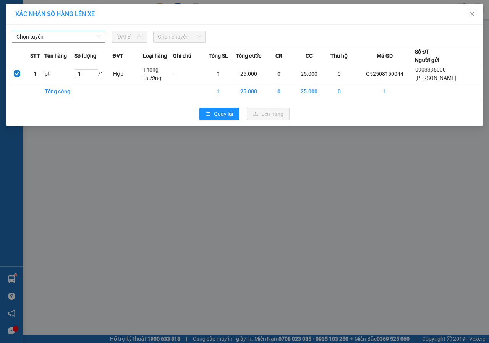
drag, startPoint x: 26, startPoint y: 23, endPoint x: 24, endPoint y: 34, distance: 11.2
click at [26, 24] on div "XÁC NHẬN SỐ HÀNG LÊN XE" at bounding box center [244, 14] width 477 height 21
click at [24, 34] on span "Chọn tuyến" at bounding box center [58, 36] width 85 height 11
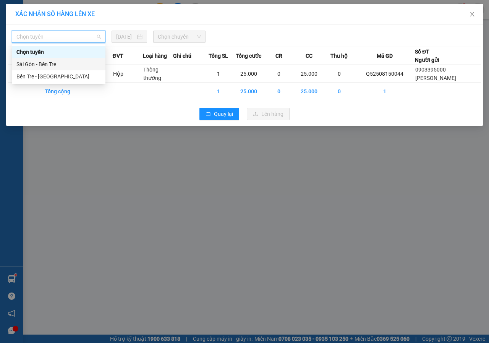
click at [34, 59] on div "Sài Gòn - Bến Tre" at bounding box center [59, 64] width 94 height 12
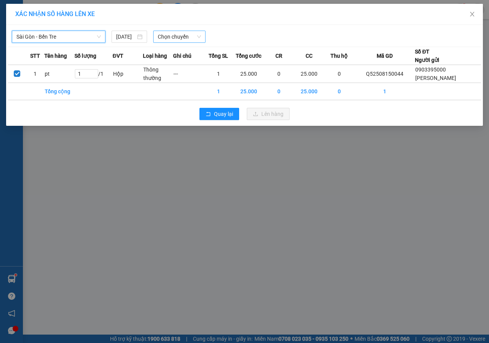
click at [175, 39] on span "Chọn chuyến" at bounding box center [179, 36] width 43 height 11
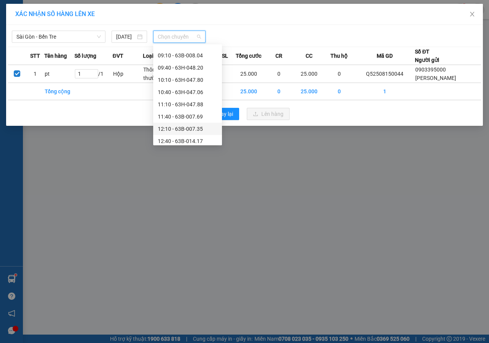
scroll to position [153, 0]
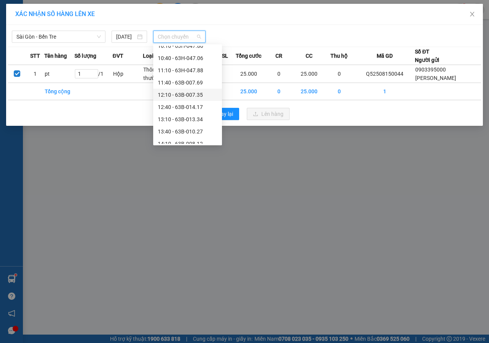
click at [195, 91] on div "12:10 - 63B-007.35" at bounding box center [188, 95] width 60 height 8
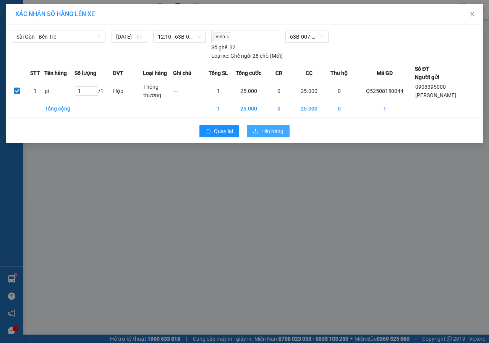
click at [281, 128] on span "Lên hàng" at bounding box center [273, 131] width 22 height 8
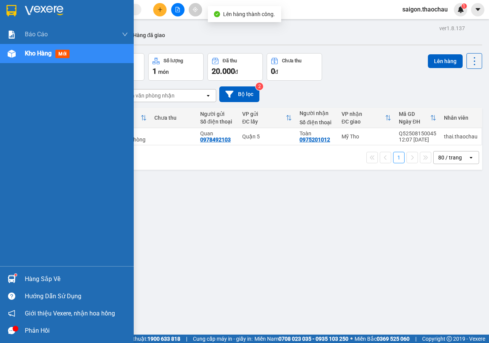
click at [13, 280] on img at bounding box center [12, 279] width 8 height 8
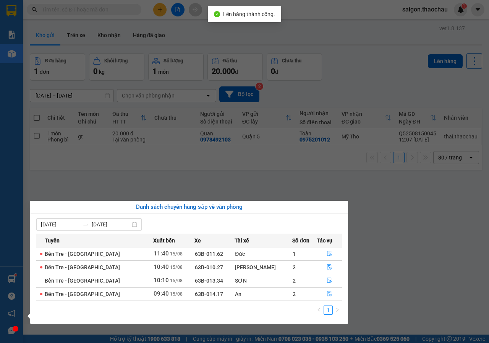
click at [382, 241] on section "Kết quả tìm kiếm ( 2974 ) Bộ lọc Mã ĐH Trạng thái Món hàng Tổng cước Chưa cước …" at bounding box center [244, 171] width 489 height 343
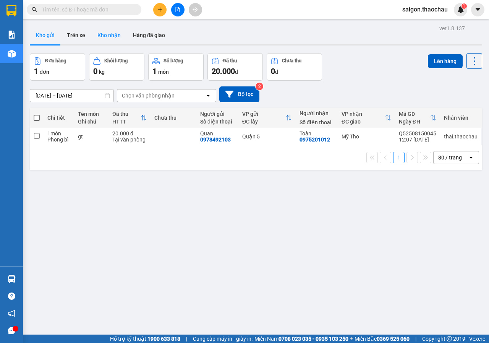
click at [109, 31] on button "Kho nhận" at bounding box center [109, 35] width 36 height 18
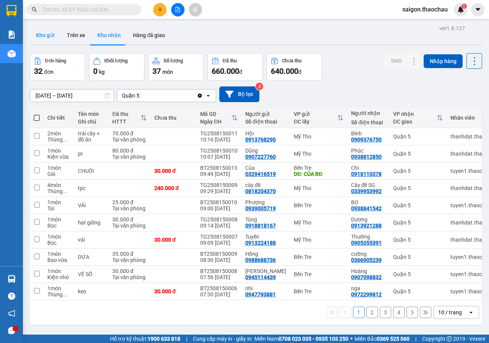
click at [50, 37] on button "Kho gửi" at bounding box center [45, 35] width 31 height 18
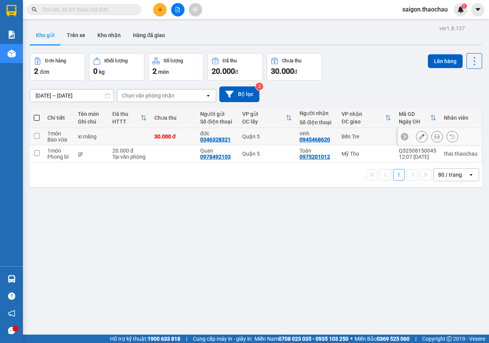
click at [433, 140] on button at bounding box center [437, 136] width 11 height 13
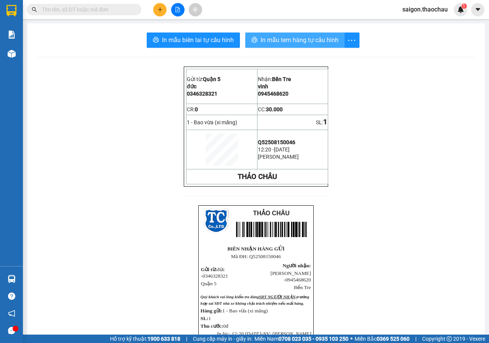
click at [296, 36] on span "In mẫu tem hàng tự cấu hình" at bounding box center [300, 40] width 78 height 10
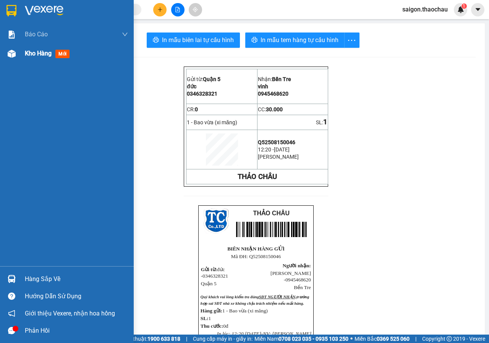
click at [3, 51] on div "Kho hàng mới" at bounding box center [67, 53] width 134 height 19
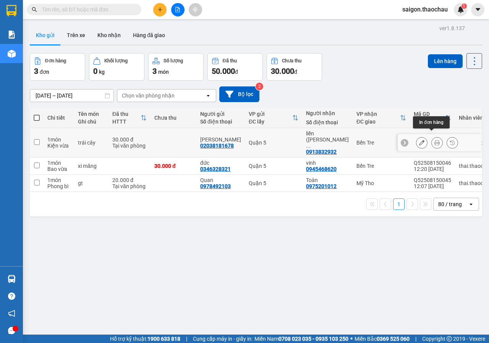
click at [435, 140] on icon at bounding box center [437, 142] width 5 height 5
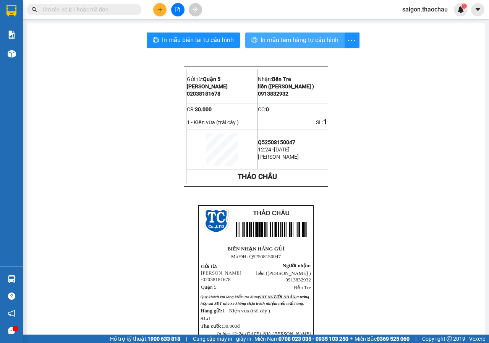
click at [297, 46] on button "In mẫu tem hàng tự cấu hình" at bounding box center [294, 40] width 99 height 15
click at [125, 13] on input "text" at bounding box center [87, 9] width 90 height 8
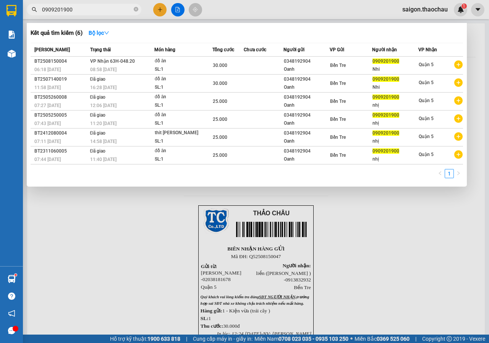
type input "0909201900"
click at [149, 293] on div at bounding box center [244, 171] width 489 height 343
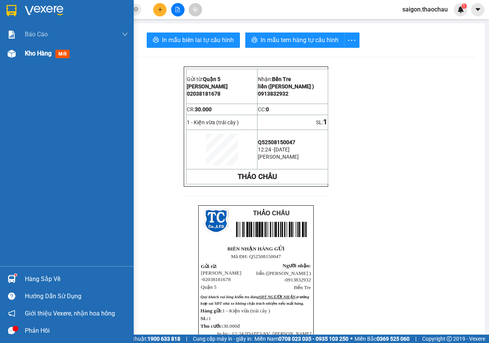
click at [14, 54] on img at bounding box center [12, 54] width 8 height 8
